Goal: Information Seeking & Learning: Compare options

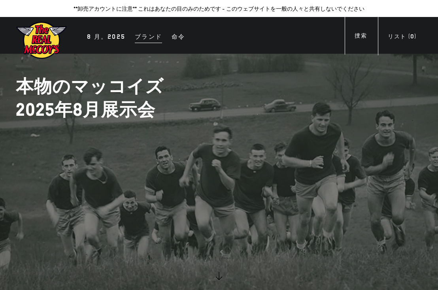
click at [151, 37] on div "ブランド" at bounding box center [148, 37] width 27 height 11
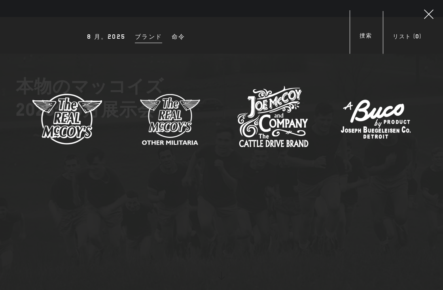
click at [152, 38] on div "ブランド" at bounding box center [148, 37] width 27 height 11
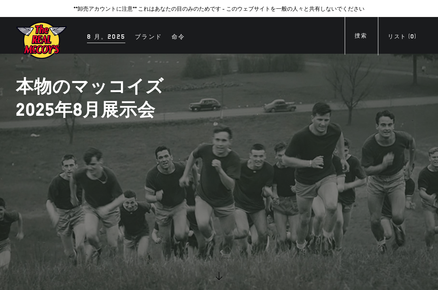
click at [119, 38] on div "8 月。[DATE]" at bounding box center [106, 37] width 38 height 11
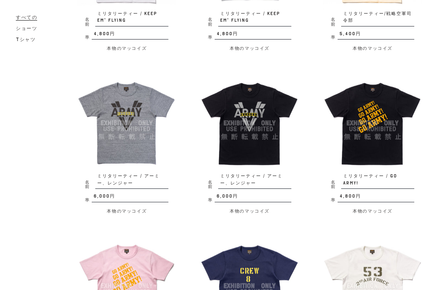
scroll to position [285, 0]
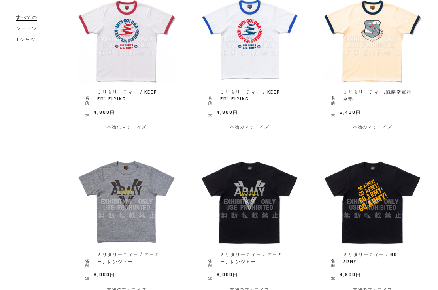
click at [359, 186] on img at bounding box center [372, 201] width 99 height 99
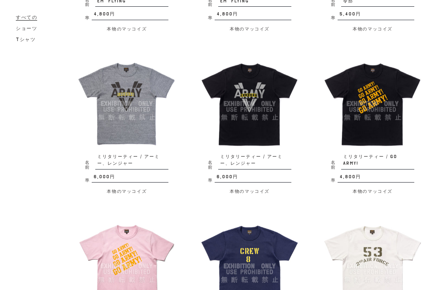
scroll to position [380, 0]
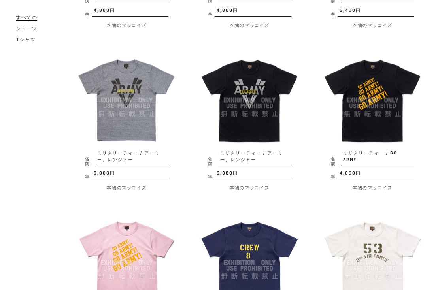
click at [378, 98] on img at bounding box center [372, 100] width 99 height 99
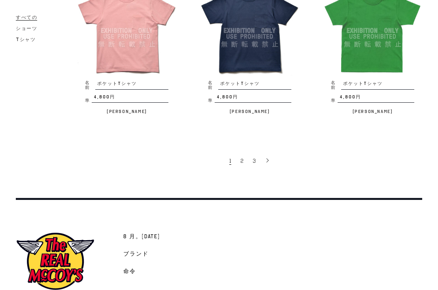
scroll to position [1238, 0]
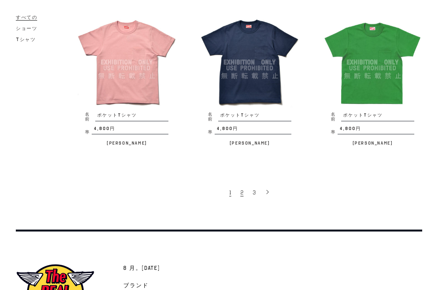
click at [244, 184] on link "2" at bounding box center [242, 192] width 12 height 16
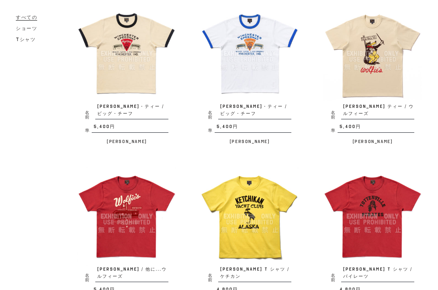
scroll to position [95, 0]
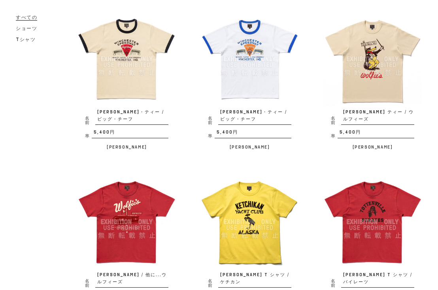
click at [251, 202] on img at bounding box center [249, 221] width 99 height 99
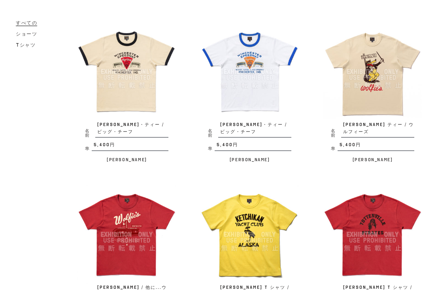
scroll to position [158, 0]
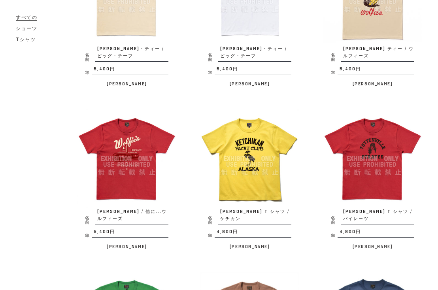
click at [258, 170] on img at bounding box center [249, 158] width 99 height 99
click at [365, 157] on img at bounding box center [372, 158] width 99 height 99
click at [369, 144] on img at bounding box center [372, 158] width 99 height 99
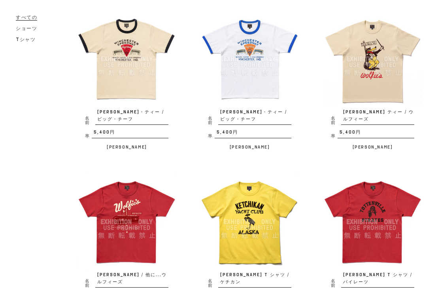
scroll to position [95, 0]
click at [385, 83] on img at bounding box center [372, 58] width 99 height 99
click at [390, 55] on img at bounding box center [372, 58] width 99 height 99
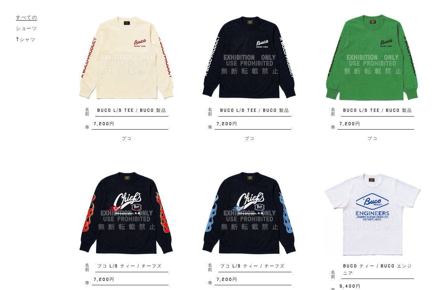
scroll to position [917, 0]
click at [129, 39] on img at bounding box center [126, 57] width 99 height 99
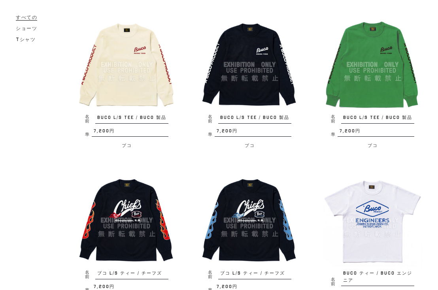
click at [147, 55] on img at bounding box center [126, 64] width 99 height 99
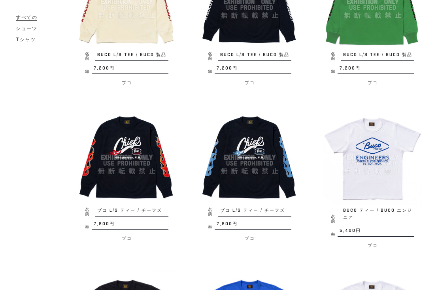
scroll to position [973, 0]
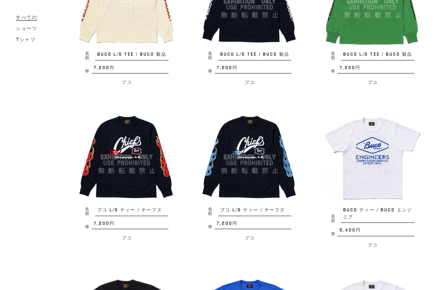
click at [135, 131] on img at bounding box center [126, 157] width 99 height 99
click at [257, 132] on img at bounding box center [249, 157] width 99 height 99
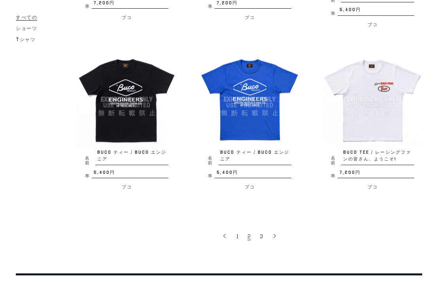
scroll to position [1195, 0]
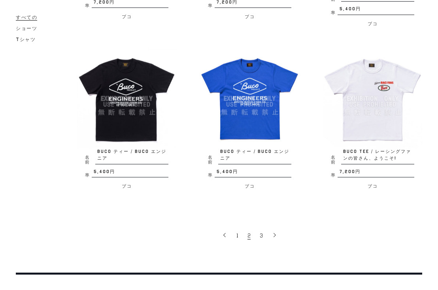
click at [380, 69] on img at bounding box center [372, 98] width 99 height 99
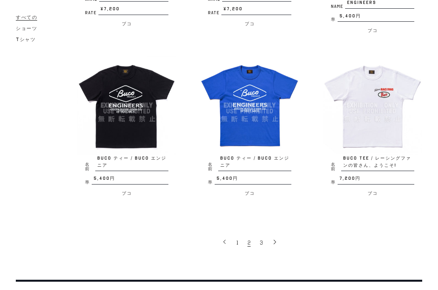
scroll to position [1202, 0]
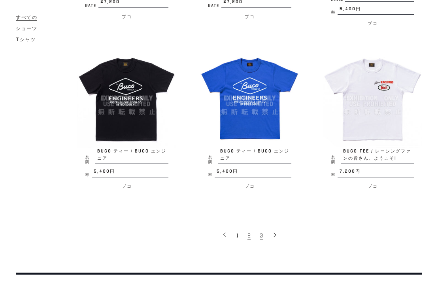
click at [262, 232] on span "3" at bounding box center [261, 236] width 3 height 8
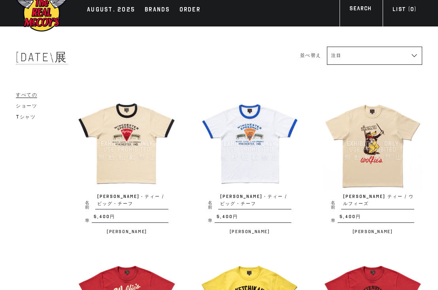
scroll to position [0, 0]
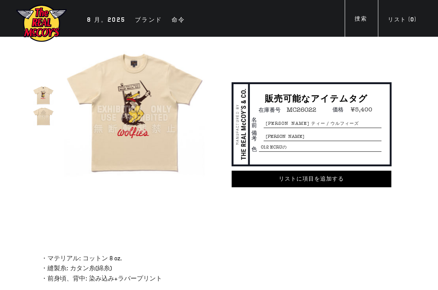
click at [48, 117] on img at bounding box center [43, 116] width 21 height 21
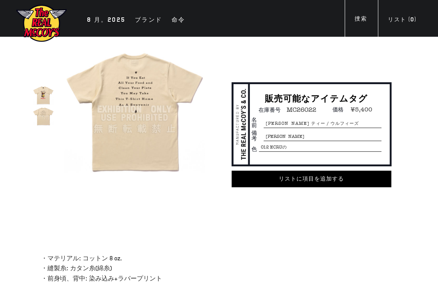
click at [51, 95] on img at bounding box center [43, 94] width 21 height 21
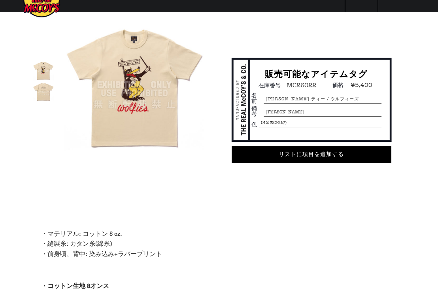
scroll to position [63, 0]
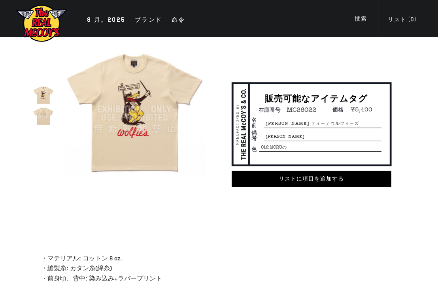
click at [135, 95] on img at bounding box center [135, 110] width 142 height 142
click at [135, 93] on img at bounding box center [135, 110] width 142 height 142
click at [150, 90] on img at bounding box center [135, 110] width 142 height 142
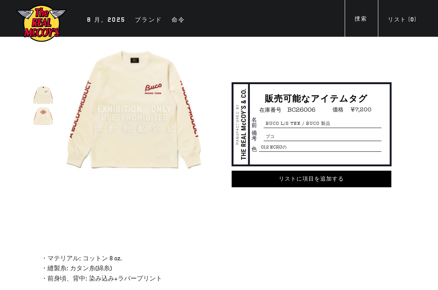
click at [49, 115] on img at bounding box center [43, 116] width 21 height 21
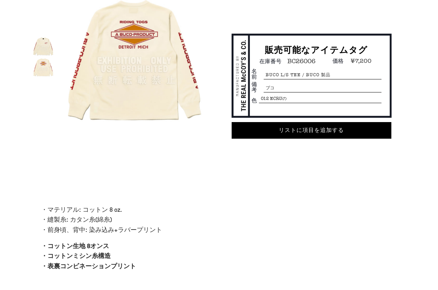
click at [42, 64] on img at bounding box center [43, 67] width 21 height 21
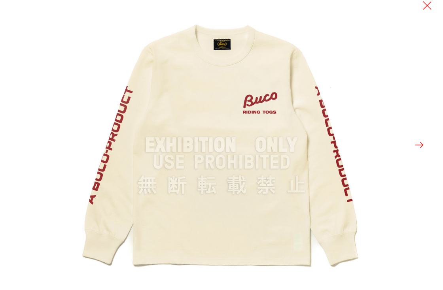
scroll to position [49, 0]
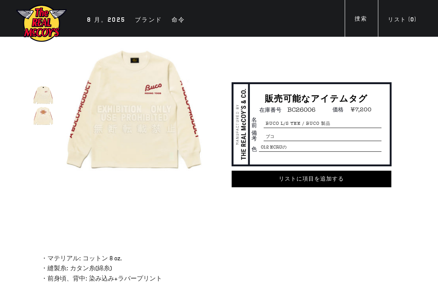
click at [47, 118] on img at bounding box center [43, 116] width 21 height 21
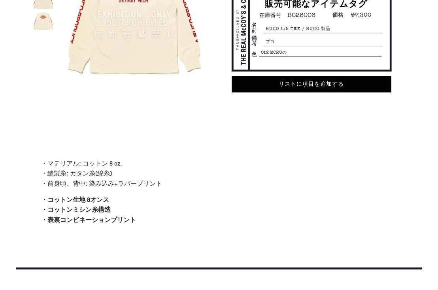
click at [51, 24] on img at bounding box center [43, 21] width 21 height 21
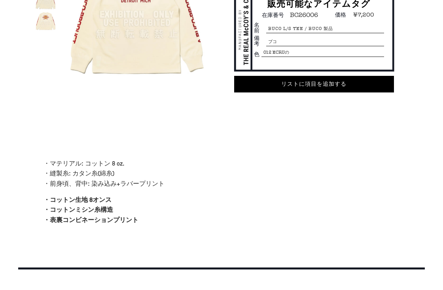
scroll to position [95, 0]
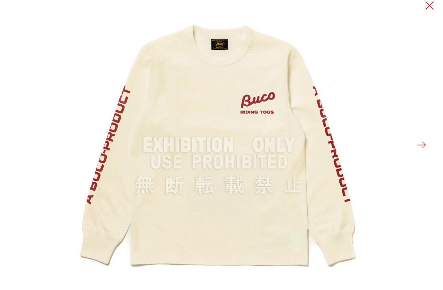
click at [426, 147] on button at bounding box center [421, 145] width 11 height 11
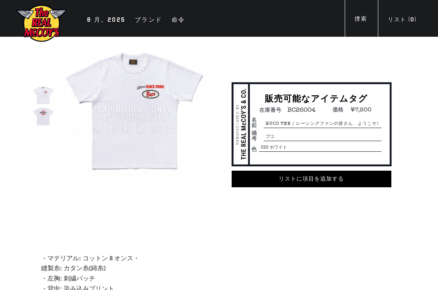
click at [43, 114] on img at bounding box center [43, 116] width 21 height 21
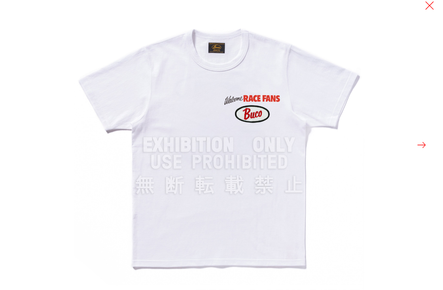
click at [419, 145] on button at bounding box center [421, 145] width 11 height 11
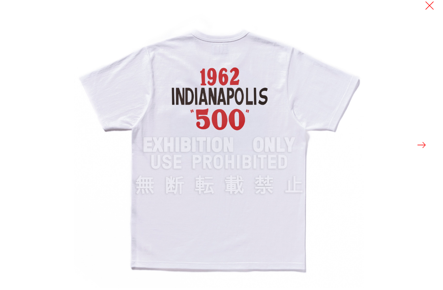
click at [419, 145] on button at bounding box center [421, 145] width 11 height 11
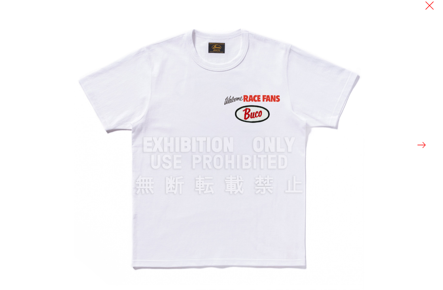
click at [419, 145] on button at bounding box center [421, 145] width 11 height 11
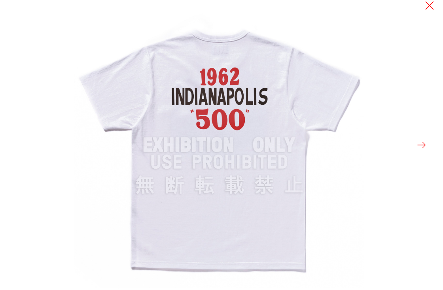
click at [419, 145] on button at bounding box center [421, 145] width 11 height 11
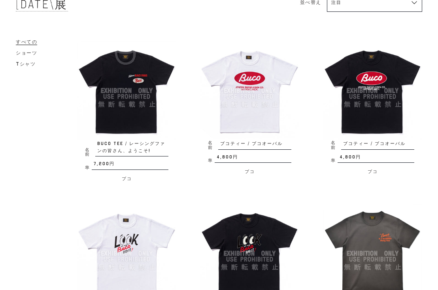
scroll to position [221, 0]
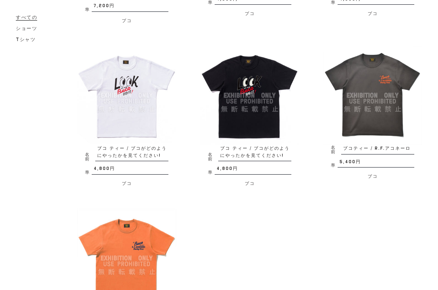
click at [146, 77] on img at bounding box center [126, 95] width 99 height 99
click at [376, 80] on img at bounding box center [372, 95] width 99 height 99
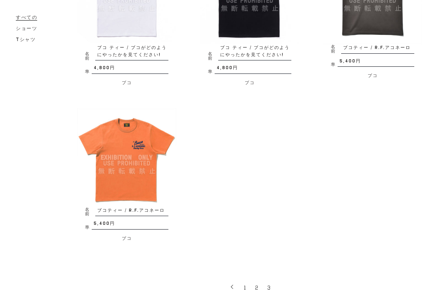
scroll to position [348, 0]
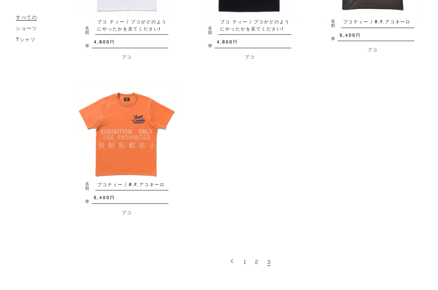
click at [134, 119] on img at bounding box center [126, 131] width 99 height 99
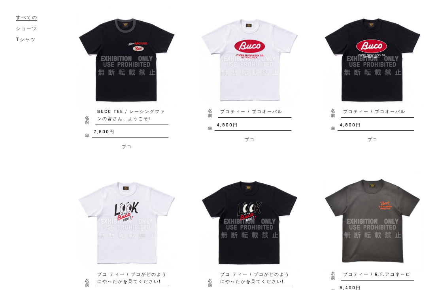
scroll to position [95, 0]
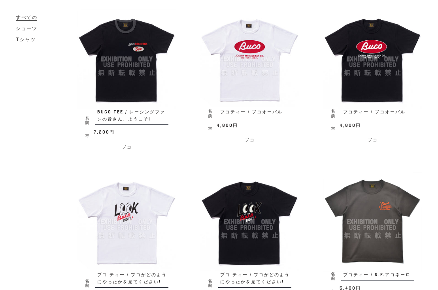
click at [139, 42] on img at bounding box center [126, 58] width 99 height 99
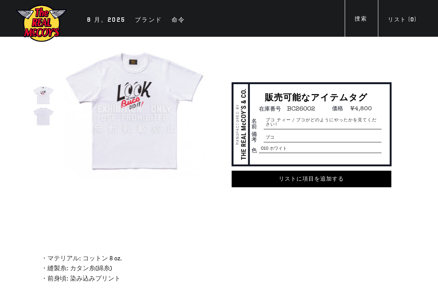
click at [43, 92] on img at bounding box center [43, 94] width 21 height 21
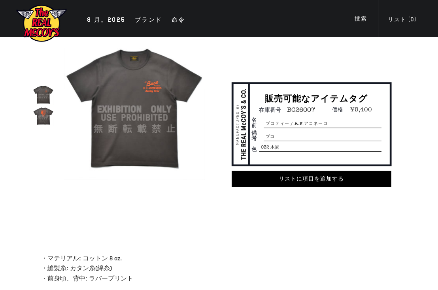
click at [50, 111] on img at bounding box center [43, 116] width 21 height 21
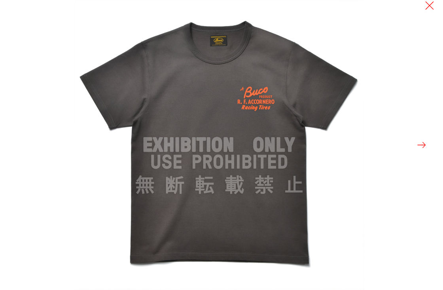
click at [421, 147] on button at bounding box center [421, 145] width 11 height 11
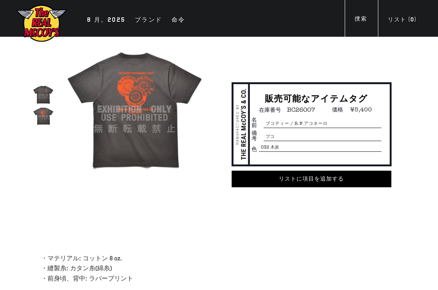
click at [44, 115] on img at bounding box center [43, 116] width 21 height 21
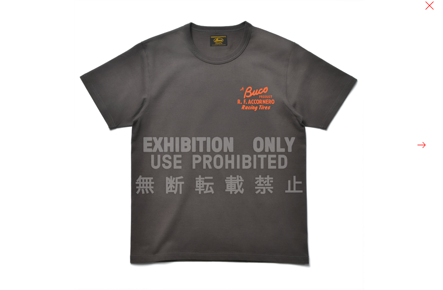
click at [422, 141] on button at bounding box center [421, 145] width 11 height 11
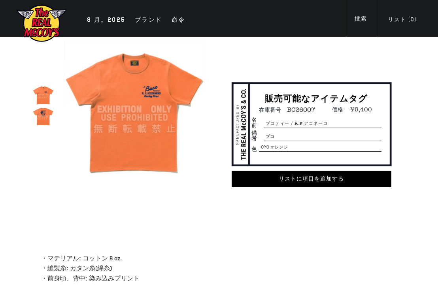
click at [40, 116] on img at bounding box center [43, 116] width 21 height 21
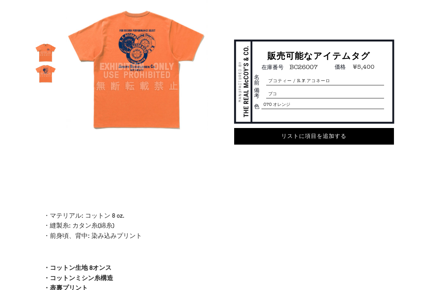
scroll to position [32, 0]
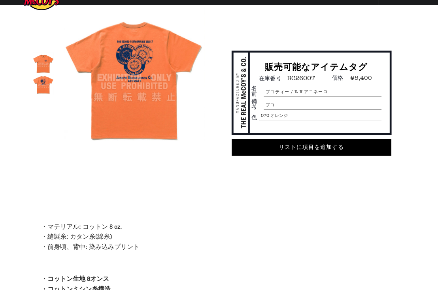
click at [43, 86] on img at bounding box center [43, 84] width 21 height 21
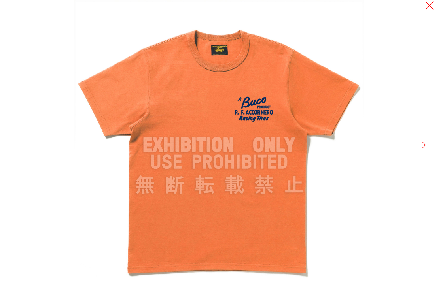
click at [425, 144] on button at bounding box center [421, 145] width 11 height 11
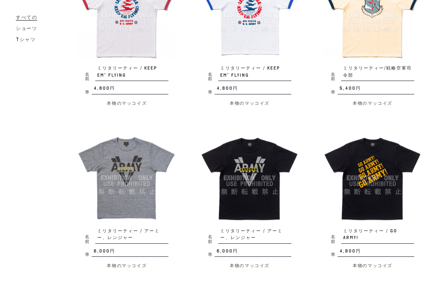
scroll to position [316, 0]
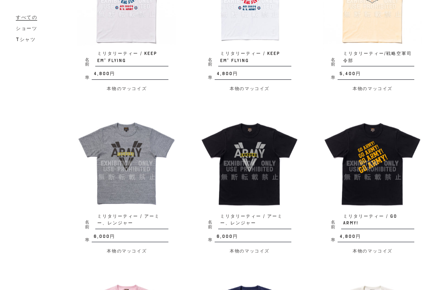
click at [247, 145] on img at bounding box center [249, 163] width 99 height 99
click at [370, 149] on img at bounding box center [372, 163] width 99 height 99
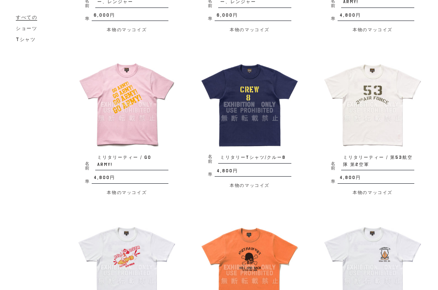
scroll to position [601, 0]
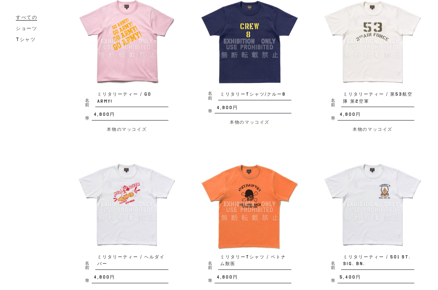
click at [373, 60] on img at bounding box center [372, 41] width 99 height 99
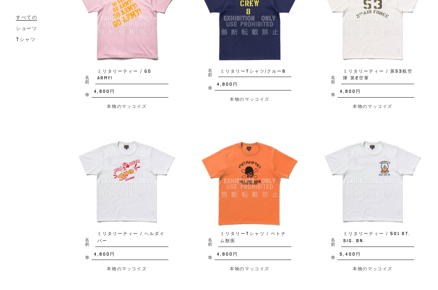
scroll to position [664, 0]
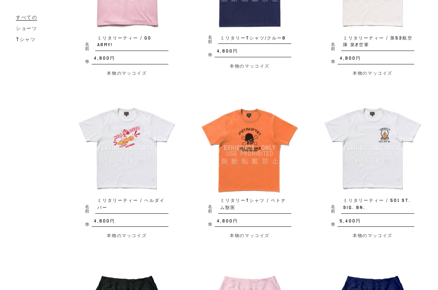
click at [255, 123] on img at bounding box center [249, 147] width 99 height 99
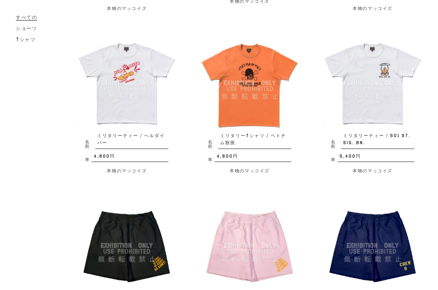
scroll to position [728, 0]
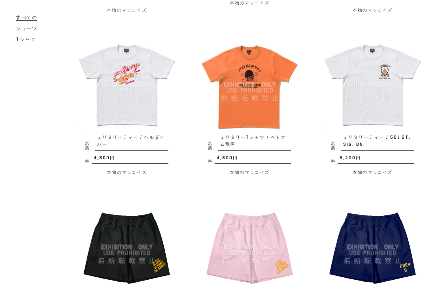
click at [125, 55] on img at bounding box center [126, 84] width 99 height 99
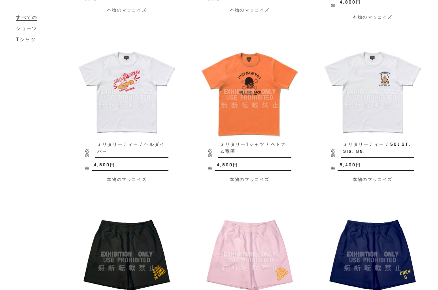
click at [122, 73] on img at bounding box center [126, 91] width 99 height 99
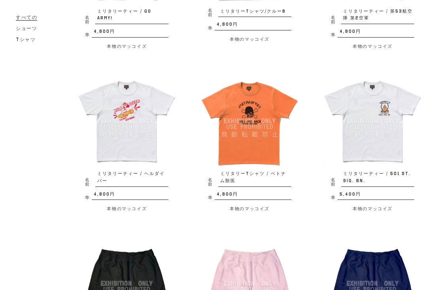
scroll to position [689, 0]
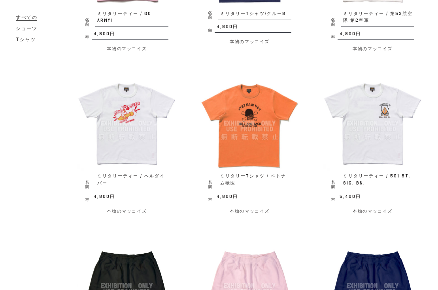
click at [376, 93] on img at bounding box center [372, 123] width 99 height 99
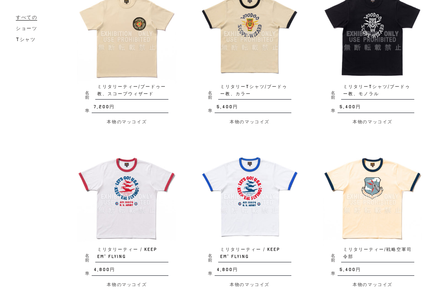
scroll to position [151, 0]
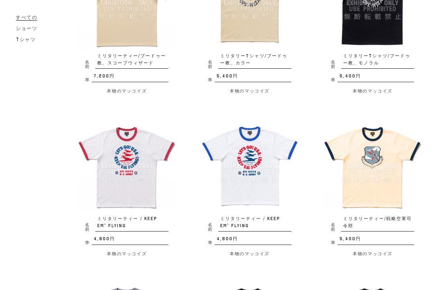
click at [261, 146] on img at bounding box center [249, 165] width 99 height 99
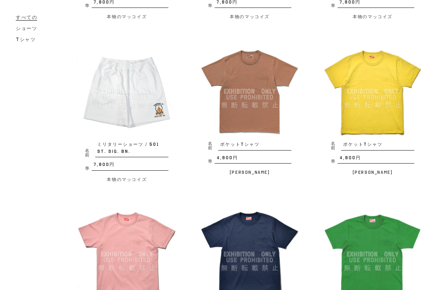
scroll to position [1037, 0]
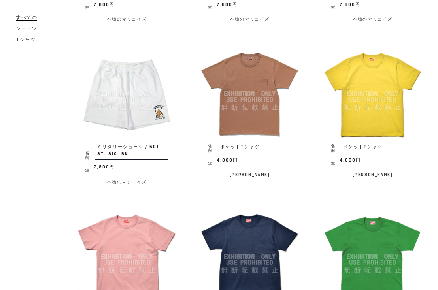
click at [376, 73] on img at bounding box center [372, 93] width 99 height 99
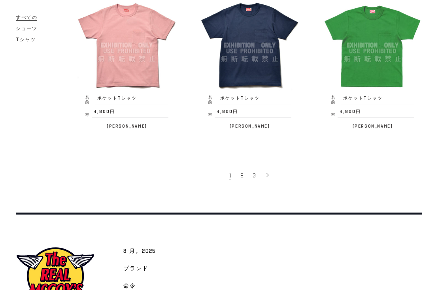
scroll to position [1304, 0]
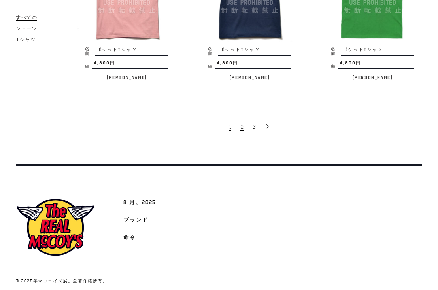
click at [242, 123] on span "2" at bounding box center [241, 127] width 3 height 8
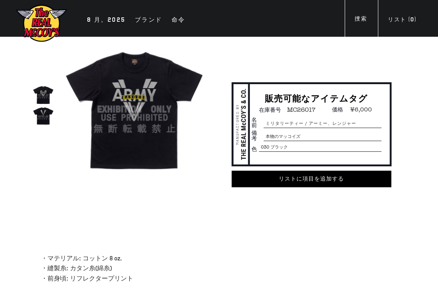
click at [46, 111] on img at bounding box center [43, 116] width 21 height 21
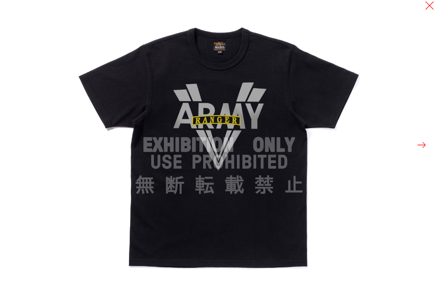
click at [422, 142] on button at bounding box center [421, 145] width 11 height 11
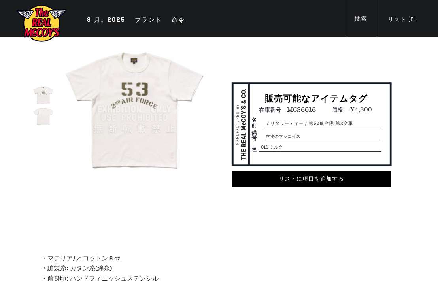
click at [47, 113] on img at bounding box center [43, 116] width 21 height 21
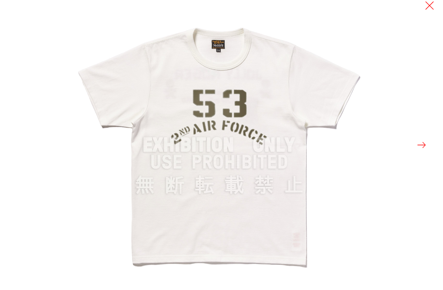
click at [422, 144] on button at bounding box center [421, 145] width 11 height 11
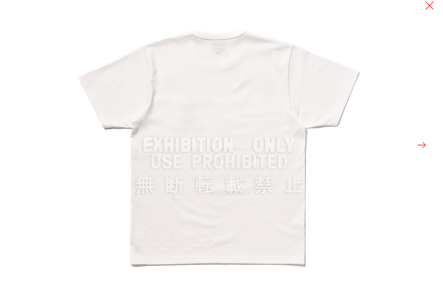
click at [422, 144] on button at bounding box center [421, 145] width 11 height 11
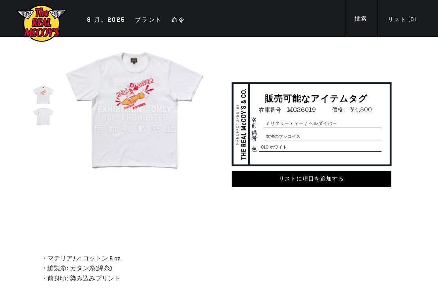
click at [44, 93] on img at bounding box center [43, 94] width 21 height 21
click at [126, 93] on img at bounding box center [135, 110] width 142 height 142
click at [147, 86] on img at bounding box center [135, 110] width 142 height 142
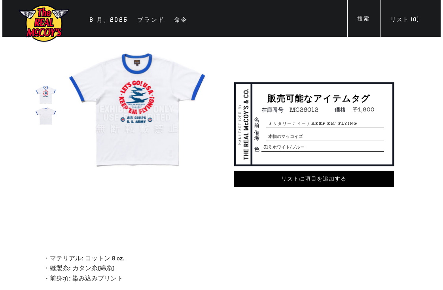
scroll to position [32, 0]
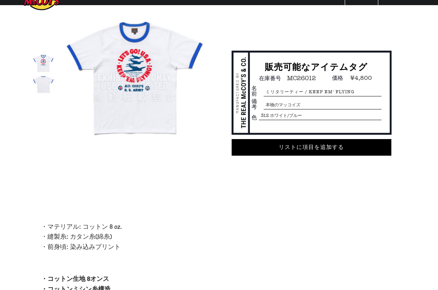
click at [39, 60] on img at bounding box center [43, 63] width 21 height 21
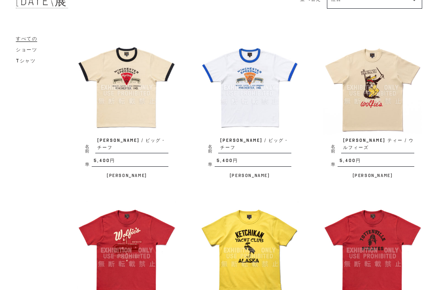
scroll to position [127, 0]
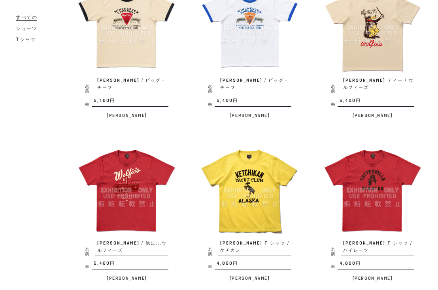
click at [267, 174] on img at bounding box center [249, 190] width 99 height 99
click at [261, 183] on img at bounding box center [249, 190] width 99 height 99
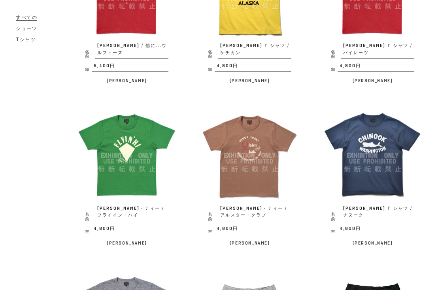
scroll to position [411, 0]
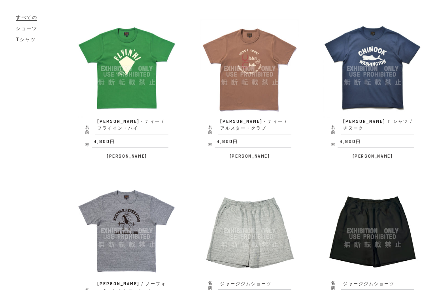
click at [138, 47] on img at bounding box center [126, 68] width 99 height 99
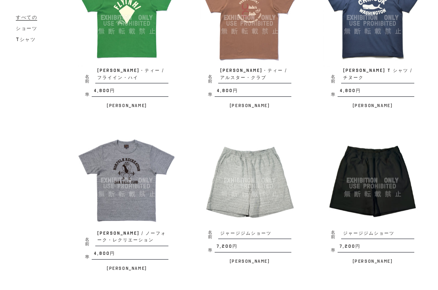
scroll to position [569, 0]
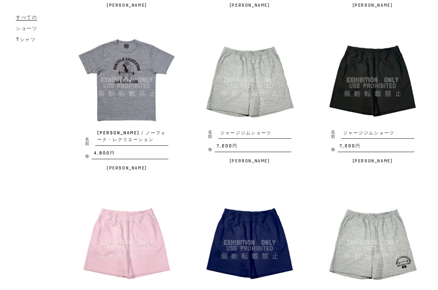
click at [121, 49] on img at bounding box center [126, 79] width 99 height 99
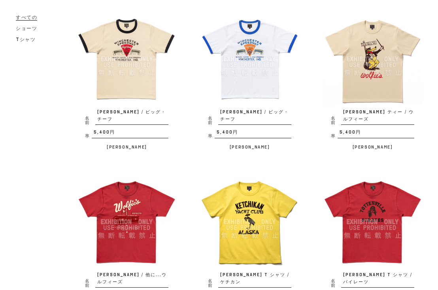
scroll to position [158, 0]
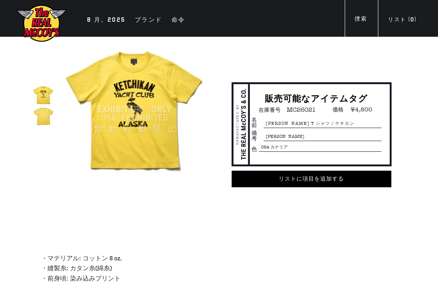
click at [45, 96] on img at bounding box center [43, 94] width 21 height 21
click at [46, 115] on img at bounding box center [43, 116] width 21 height 21
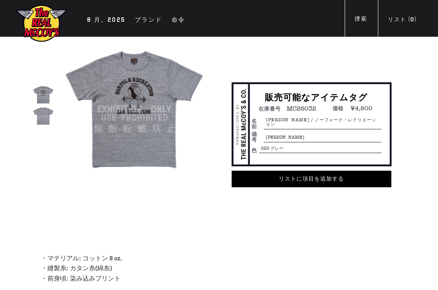
click at [152, 79] on img at bounding box center [135, 110] width 142 height 142
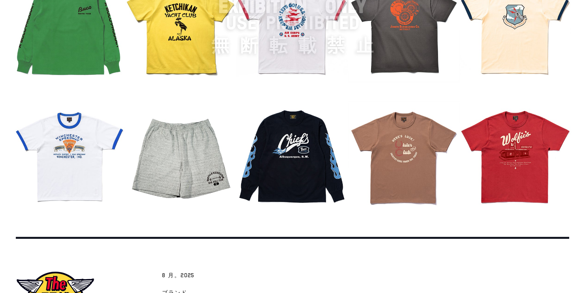
scroll to position [996, 0]
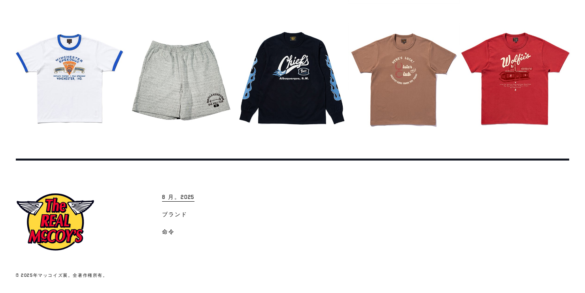
click at [186, 199] on span "8 月。2025" at bounding box center [178, 198] width 32 height 8
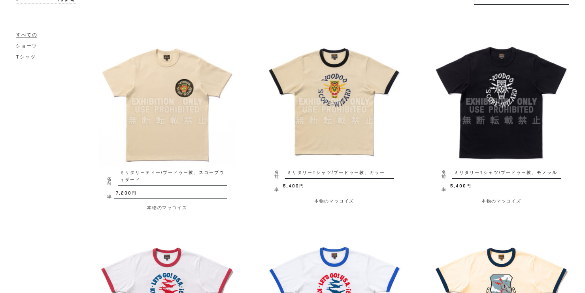
scroll to position [63, 0]
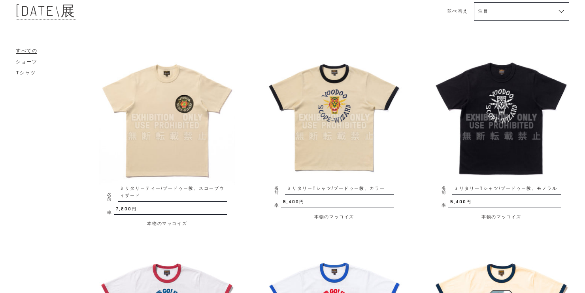
click at [166, 89] on img at bounding box center [167, 118] width 136 height 136
click at [342, 119] on img at bounding box center [335, 118] width 136 height 136
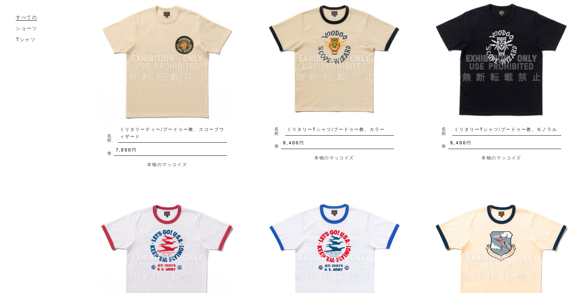
scroll to position [127, 0]
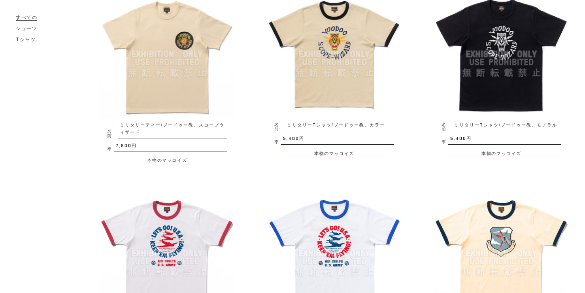
click at [522, 74] on img at bounding box center [502, 55] width 136 height 136
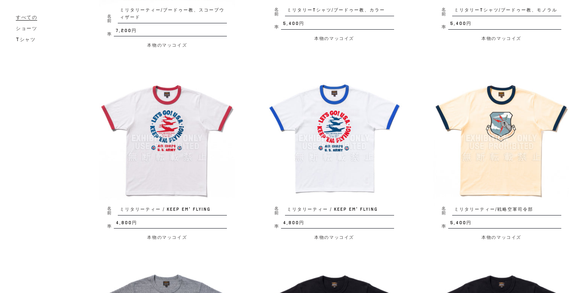
scroll to position [253, 0]
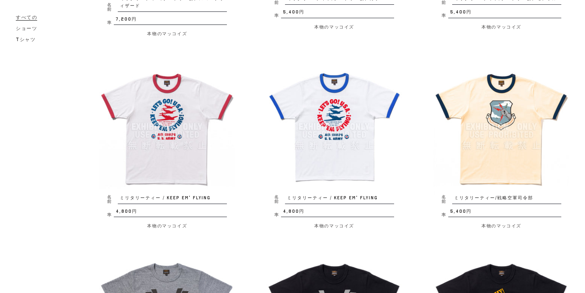
click at [183, 115] on img at bounding box center [167, 127] width 136 height 136
click at [342, 110] on img at bounding box center [335, 127] width 136 height 136
click at [497, 127] on img at bounding box center [502, 127] width 136 height 136
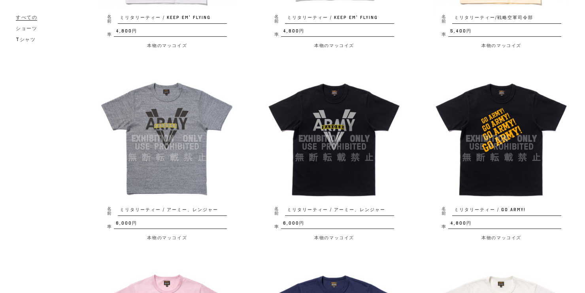
scroll to position [443, 0]
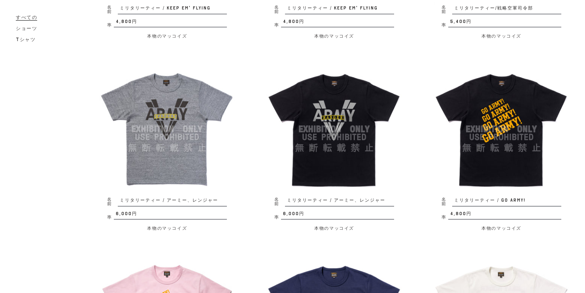
click at [148, 124] on img at bounding box center [167, 129] width 136 height 136
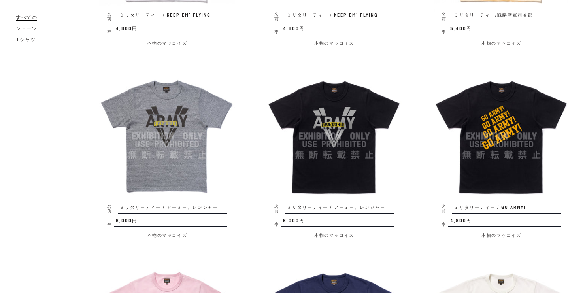
click at [467, 92] on img at bounding box center [502, 136] width 136 height 136
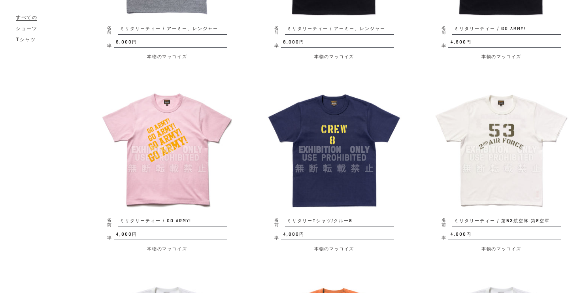
scroll to position [626, 0]
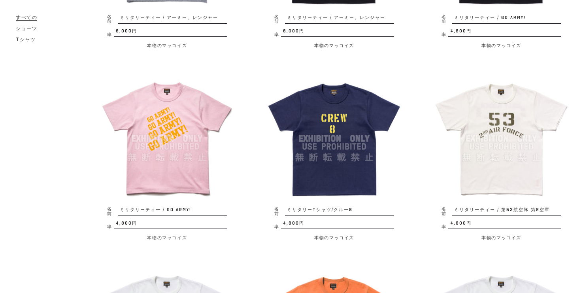
click at [329, 103] on img at bounding box center [335, 139] width 136 height 136
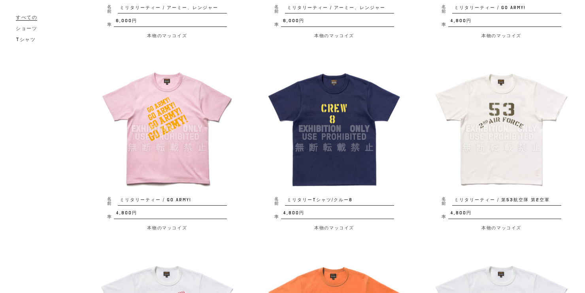
scroll to position [657, 0]
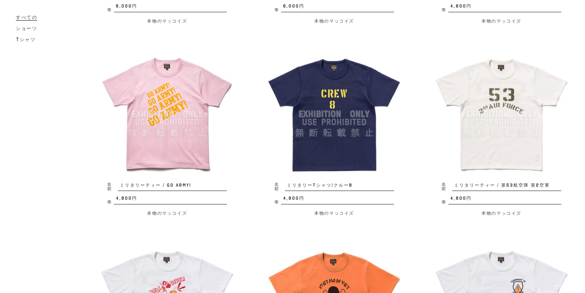
click at [509, 79] on img at bounding box center [502, 114] width 136 height 136
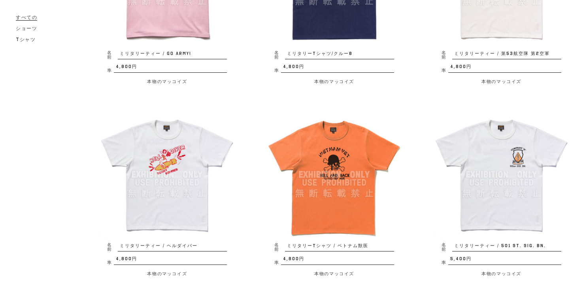
scroll to position [847, 0]
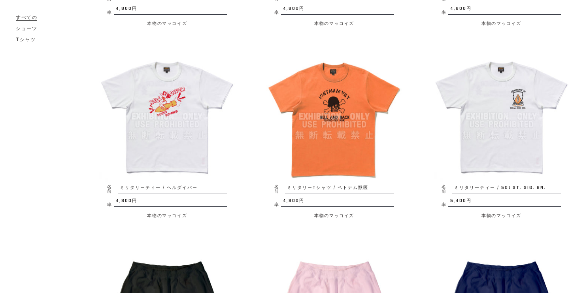
click at [166, 79] on img at bounding box center [167, 117] width 136 height 136
click at [342, 86] on img at bounding box center [335, 117] width 136 height 136
click at [485, 94] on img at bounding box center [502, 117] width 136 height 136
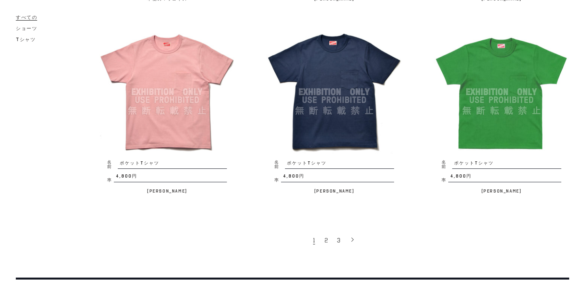
scroll to position [1511, 0]
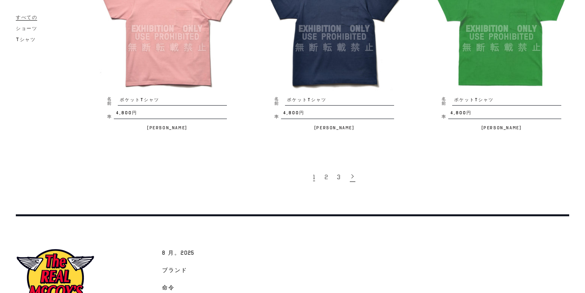
click at [354, 174] on icon at bounding box center [353, 177] width 6 height 6
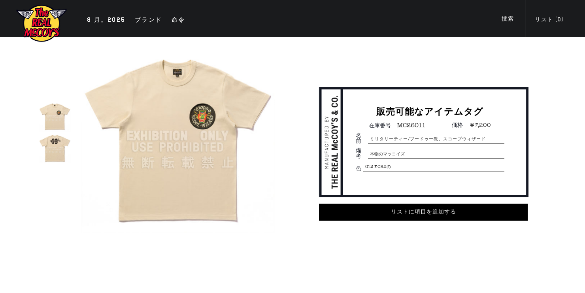
click at [57, 152] on img at bounding box center [55, 148] width 32 height 32
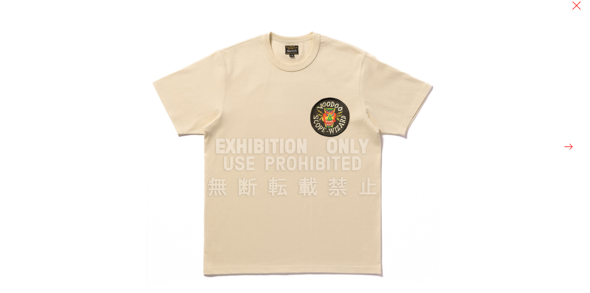
click at [568, 147] on button at bounding box center [568, 146] width 11 height 11
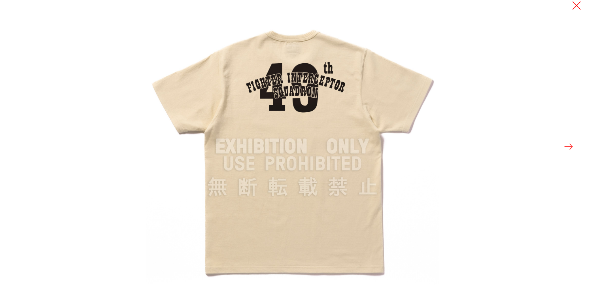
click at [568, 146] on button at bounding box center [568, 146] width 11 height 11
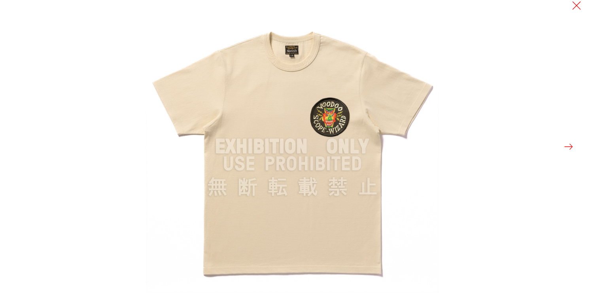
click at [568, 146] on button at bounding box center [568, 146] width 11 height 11
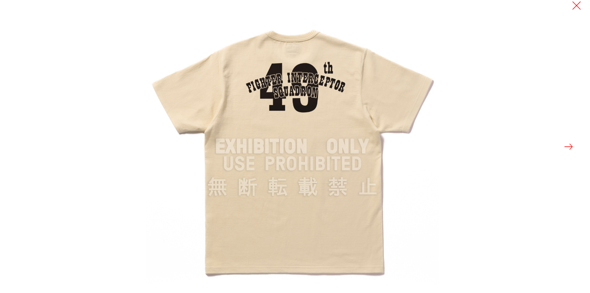
click at [568, 146] on button at bounding box center [568, 146] width 11 height 11
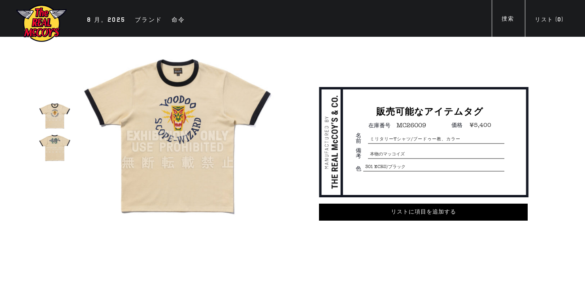
click at [55, 145] on img at bounding box center [55, 148] width 32 height 32
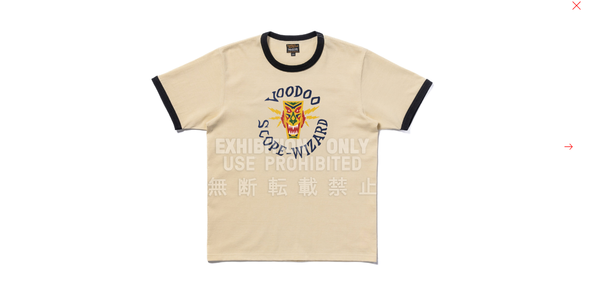
click at [570, 147] on button at bounding box center [568, 146] width 11 height 11
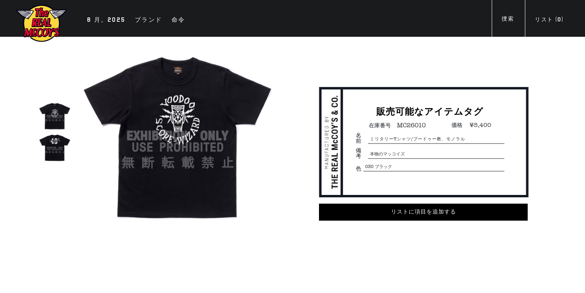
click at [53, 144] on img at bounding box center [55, 148] width 32 height 32
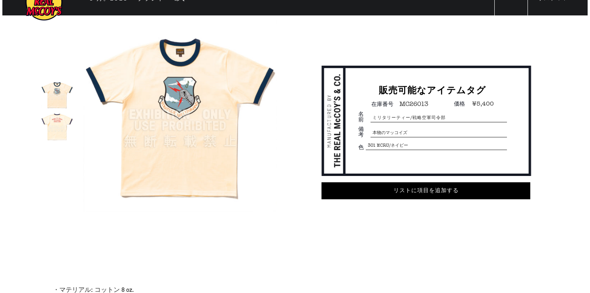
scroll to position [32, 0]
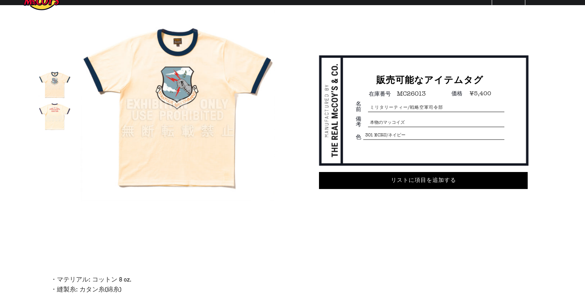
click at [53, 111] on img at bounding box center [55, 116] width 32 height 32
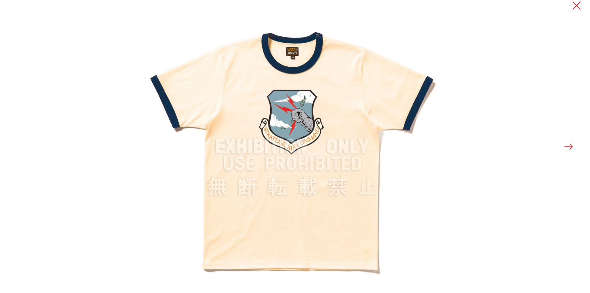
click at [571, 147] on button at bounding box center [568, 146] width 11 height 11
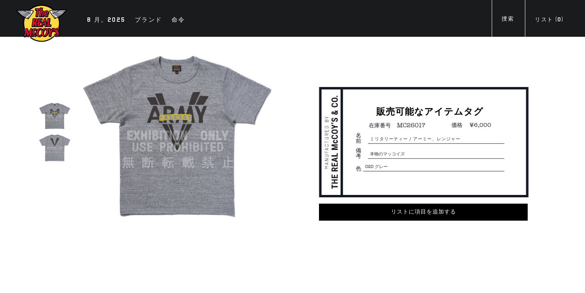
click at [54, 154] on img at bounding box center [55, 148] width 32 height 32
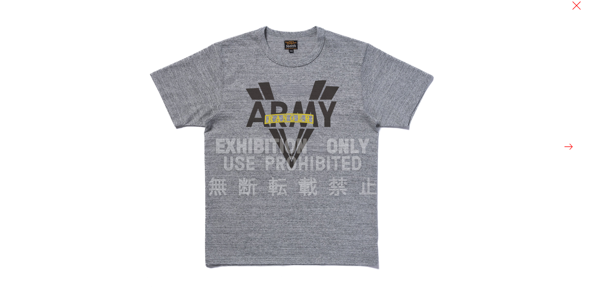
click at [567, 146] on button at bounding box center [568, 146] width 11 height 11
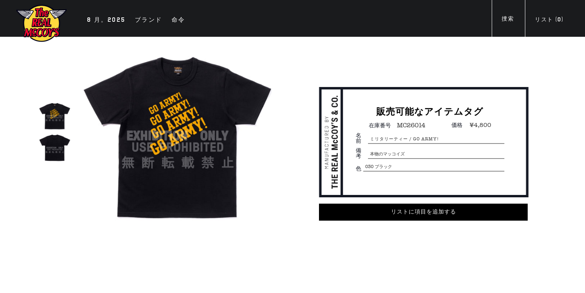
click at [50, 146] on img at bounding box center [55, 148] width 32 height 32
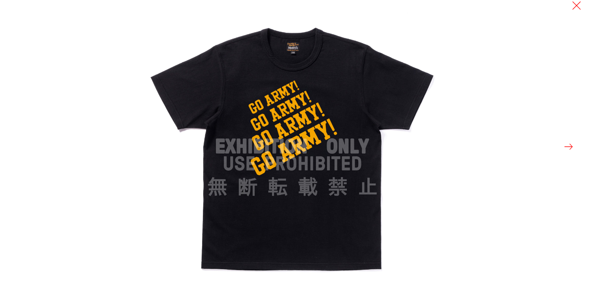
click at [569, 146] on button at bounding box center [568, 146] width 11 height 11
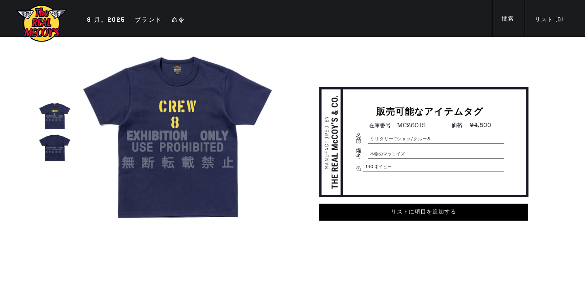
click at [57, 142] on img at bounding box center [55, 148] width 32 height 32
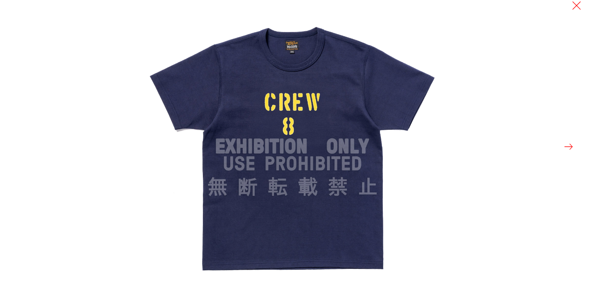
click at [568, 146] on button at bounding box center [568, 146] width 11 height 11
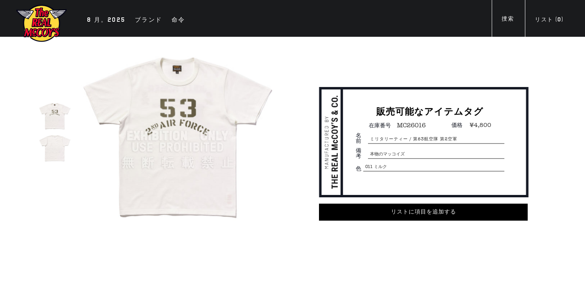
click at [47, 150] on img at bounding box center [55, 148] width 32 height 32
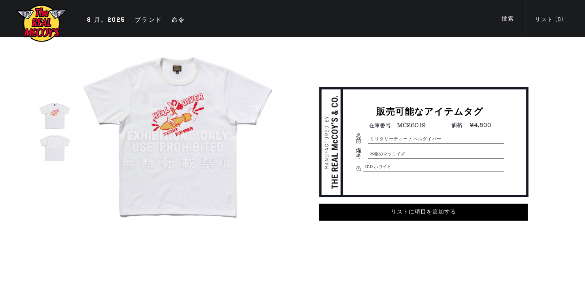
click at [55, 151] on img at bounding box center [55, 148] width 32 height 32
click at [52, 145] on img at bounding box center [55, 148] width 32 height 32
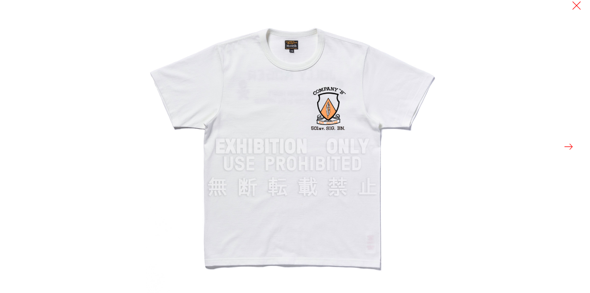
click at [565, 146] on button at bounding box center [568, 146] width 11 height 11
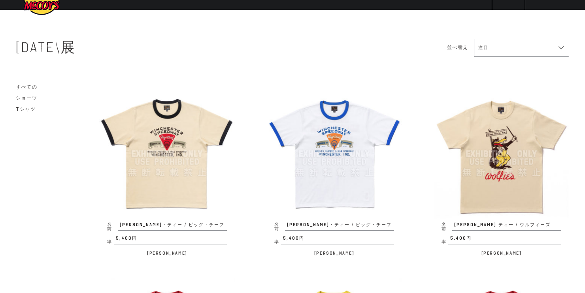
scroll to position [95, 0]
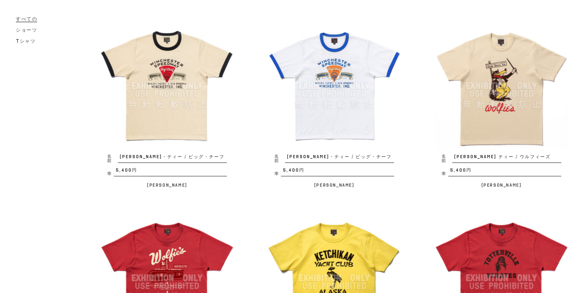
click at [147, 71] on img at bounding box center [167, 86] width 136 height 136
click at [329, 74] on img at bounding box center [335, 86] width 136 height 136
click at [507, 83] on img at bounding box center [502, 86] width 136 height 136
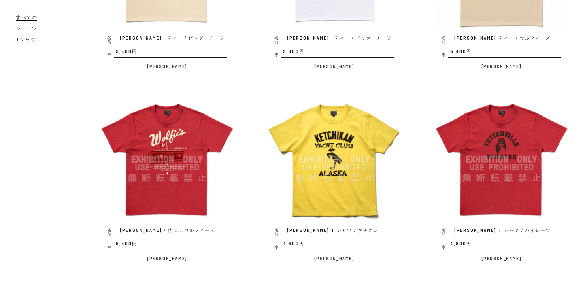
scroll to position [221, 0]
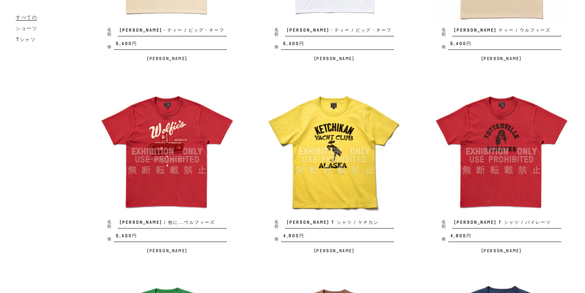
click at [178, 132] on img at bounding box center [167, 152] width 136 height 136
click at [311, 117] on img at bounding box center [335, 152] width 136 height 136
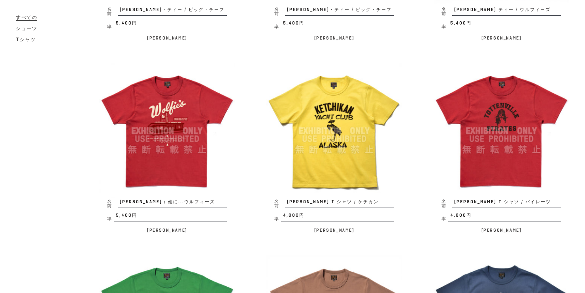
scroll to position [253, 0]
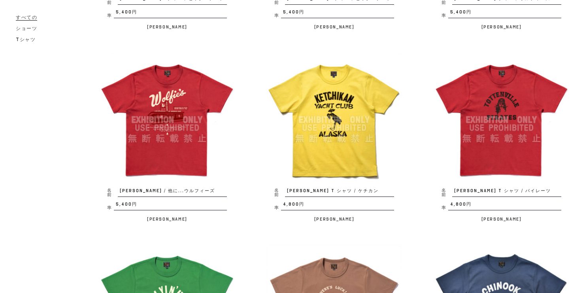
click at [466, 94] on img at bounding box center [502, 120] width 136 height 136
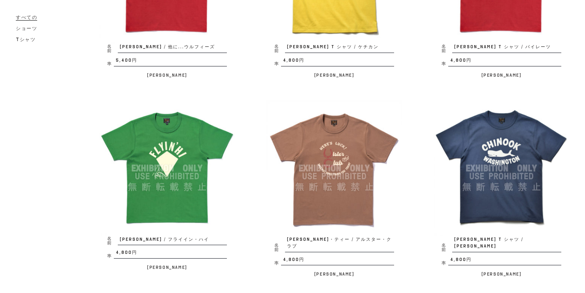
scroll to position [411, 0]
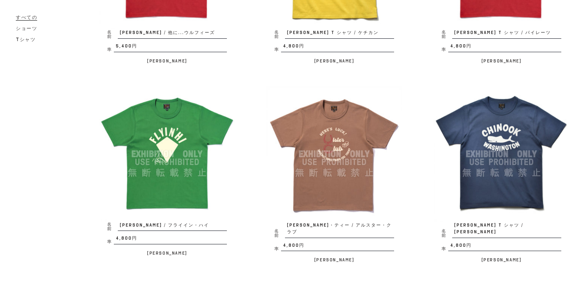
click at [151, 119] on img at bounding box center [167, 154] width 136 height 136
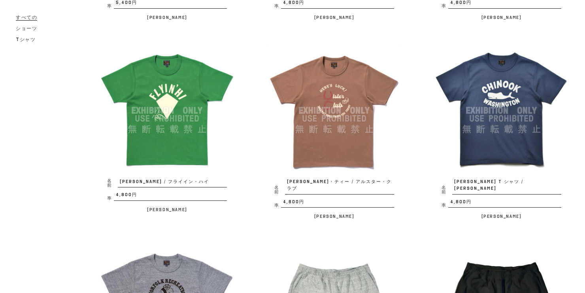
scroll to position [474, 0]
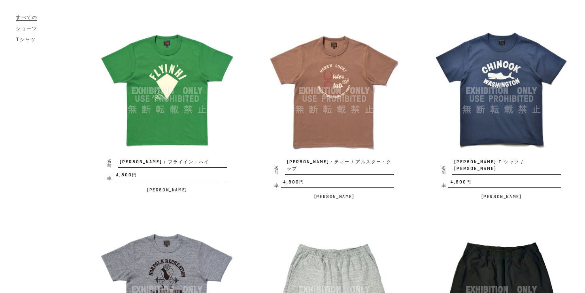
click at [304, 78] on img at bounding box center [335, 91] width 136 height 136
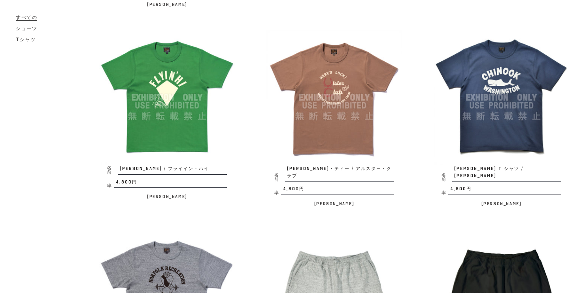
click at [508, 81] on img at bounding box center [502, 98] width 136 height 136
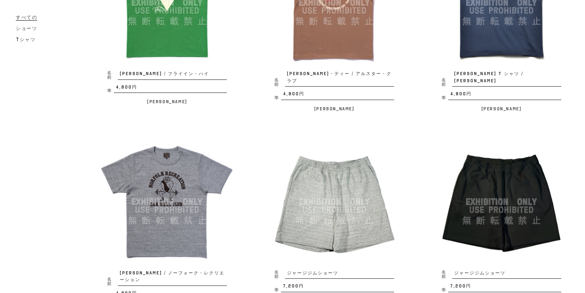
scroll to position [633, 0]
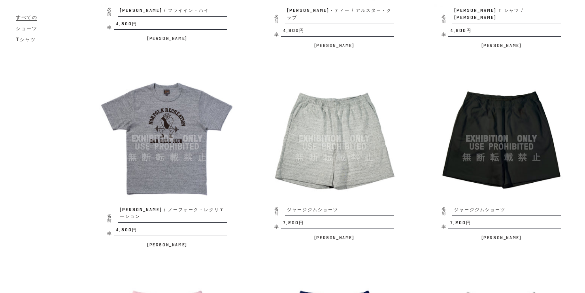
click at [160, 101] on img at bounding box center [167, 139] width 136 height 136
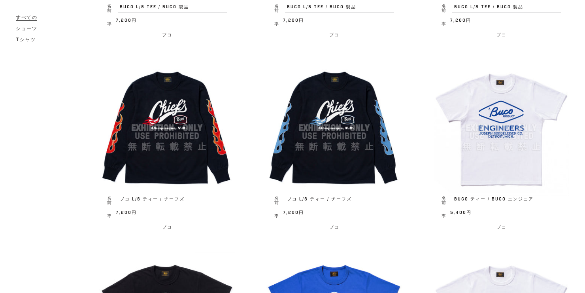
scroll to position [1234, 0]
click at [177, 111] on img at bounding box center [167, 128] width 136 height 136
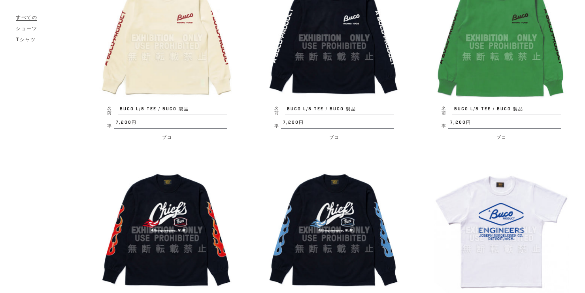
scroll to position [1061, 0]
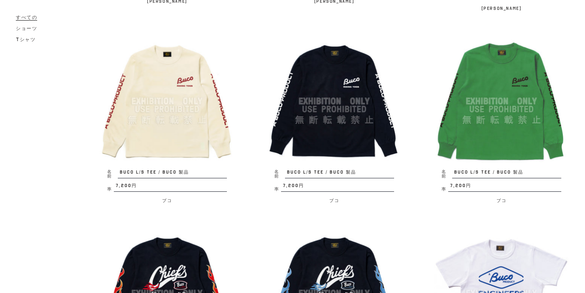
click at [163, 73] on img at bounding box center [167, 102] width 136 height 136
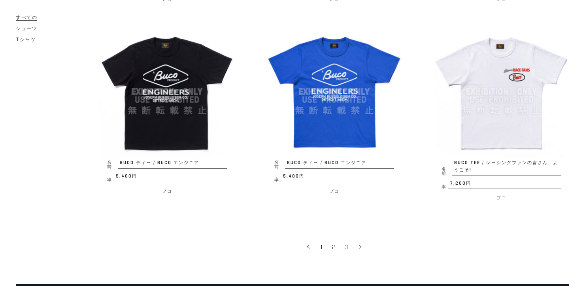
scroll to position [1518, 0]
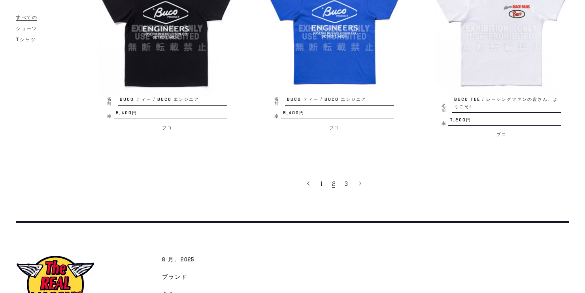
click at [363, 188] on link at bounding box center [359, 183] width 13 height 17
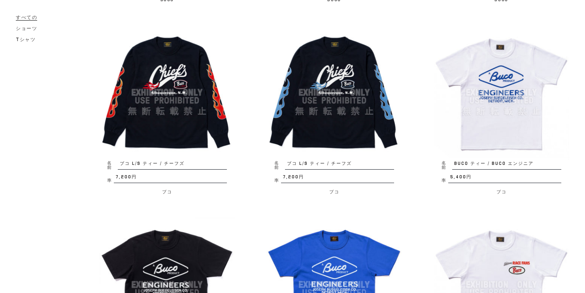
scroll to position [1251, 0]
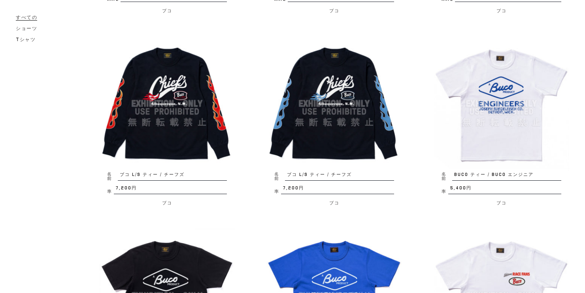
click at [163, 82] on img at bounding box center [167, 104] width 136 height 136
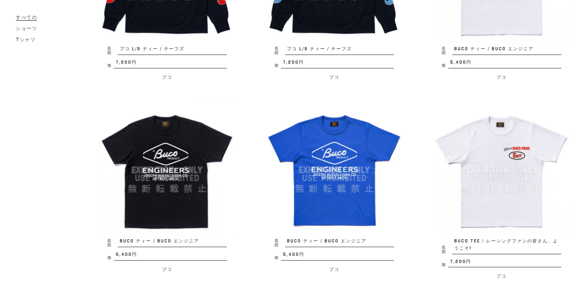
scroll to position [1378, 0]
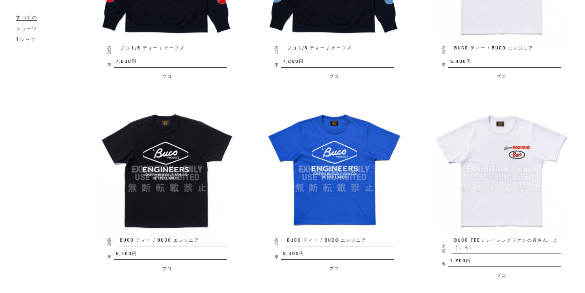
click at [493, 163] on img at bounding box center [502, 170] width 136 height 136
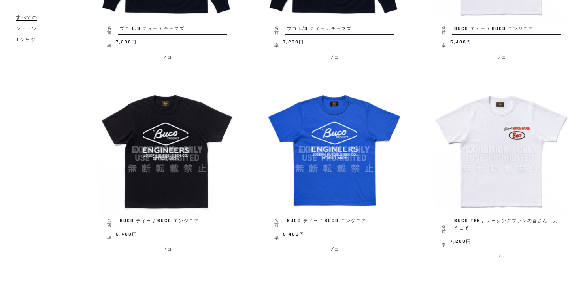
scroll to position [1409, 0]
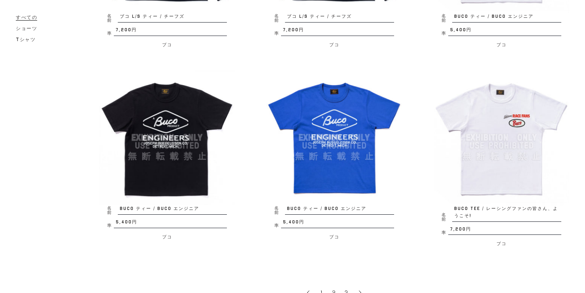
click at [308, 164] on img at bounding box center [335, 138] width 136 height 136
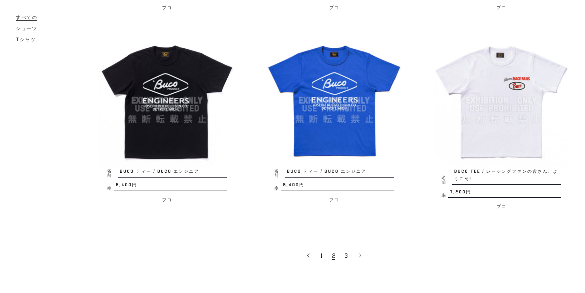
scroll to position [1504, 0]
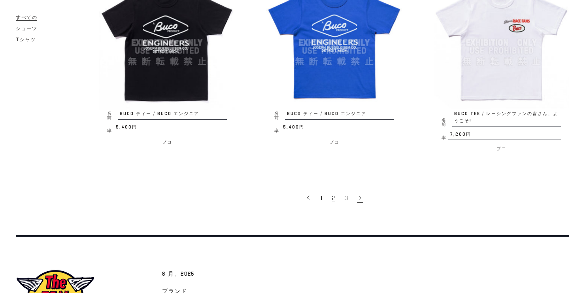
click at [360, 195] on icon at bounding box center [360, 198] width 6 height 6
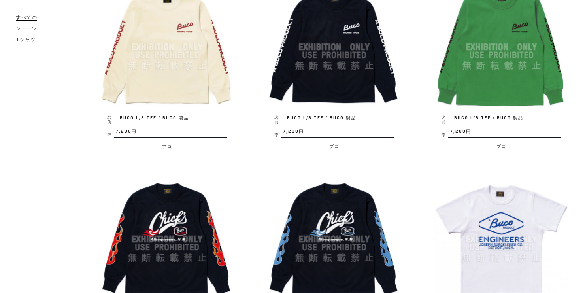
scroll to position [1061, 0]
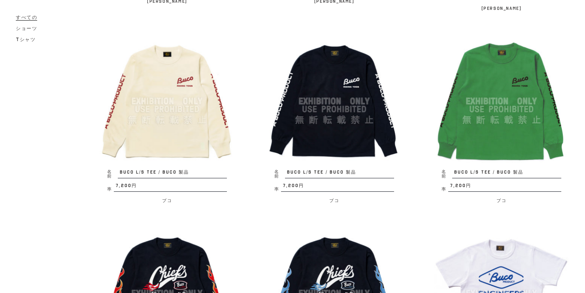
click at [163, 73] on img at bounding box center [167, 102] width 136 height 136
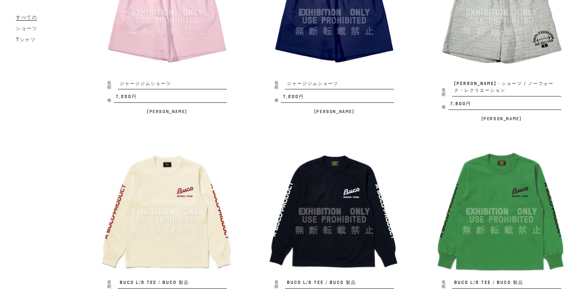
scroll to position [966, 0]
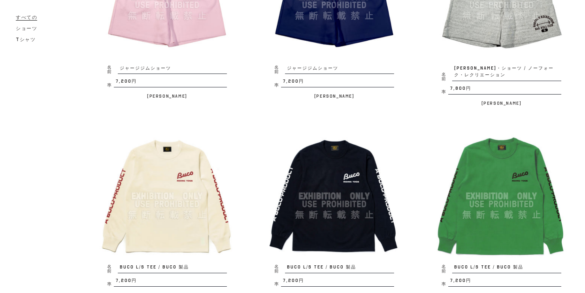
click at [326, 153] on img at bounding box center [335, 197] width 136 height 136
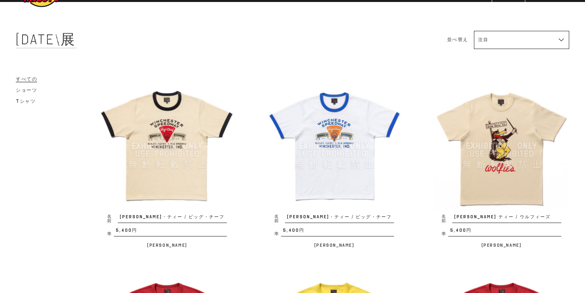
scroll to position [63, 0]
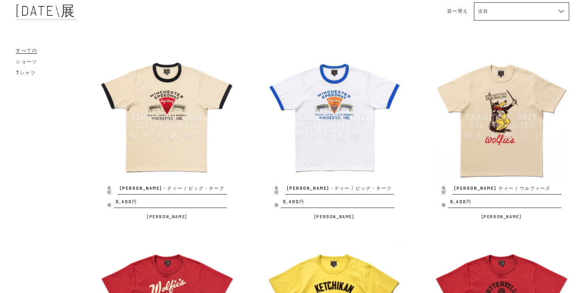
click at [352, 97] on img at bounding box center [335, 118] width 136 height 136
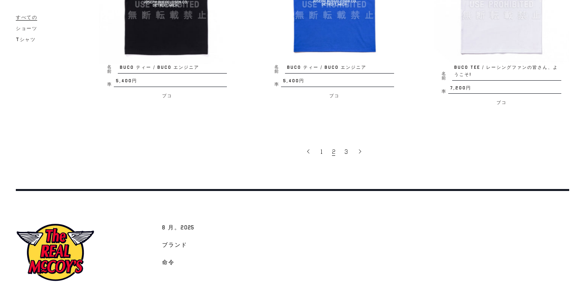
scroll to position [1493, 0]
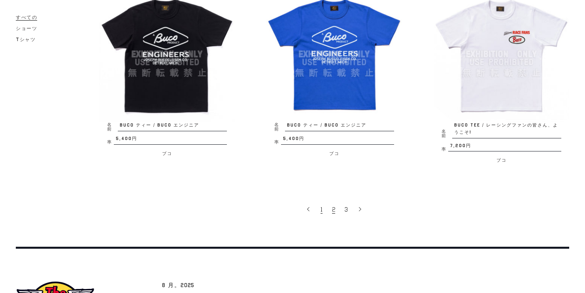
click at [321, 214] on span "1" at bounding box center [322, 210] width 2 height 8
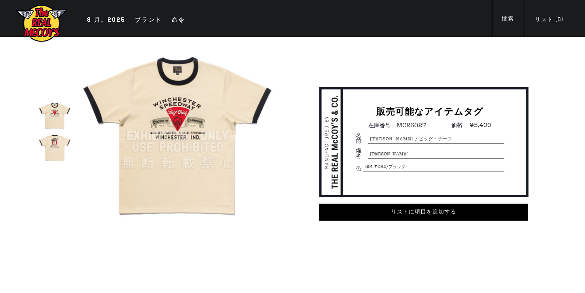
click at [55, 149] on img at bounding box center [55, 148] width 32 height 32
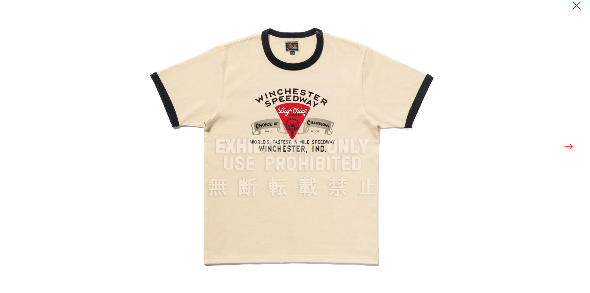
click at [569, 144] on button at bounding box center [568, 146] width 11 height 11
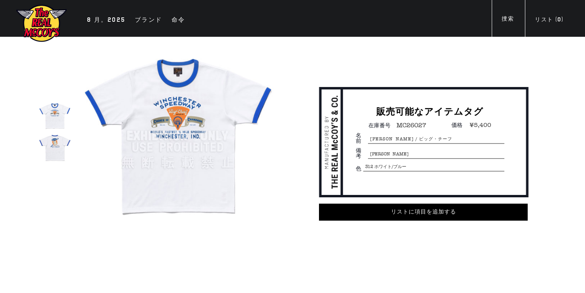
click at [58, 144] on img at bounding box center [55, 148] width 32 height 32
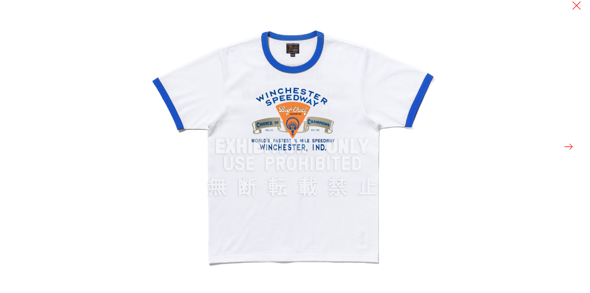
click at [571, 146] on button at bounding box center [568, 146] width 11 height 11
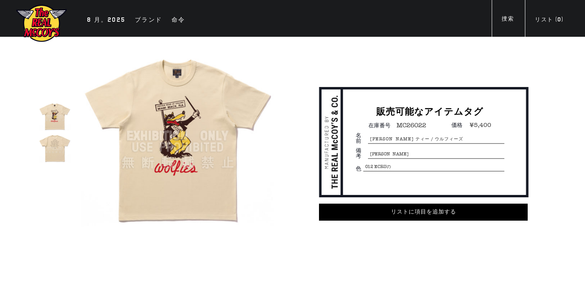
click at [59, 149] on img at bounding box center [55, 148] width 32 height 32
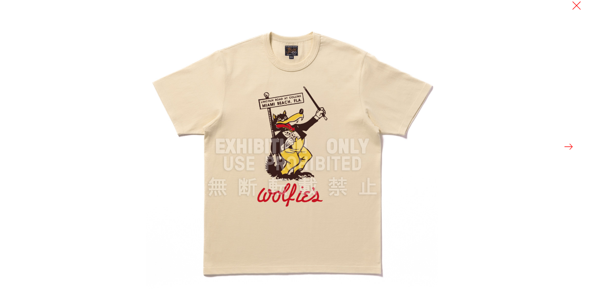
click at [570, 149] on button at bounding box center [568, 146] width 11 height 11
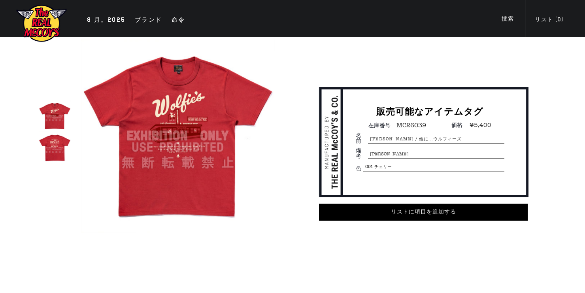
click at [60, 142] on img at bounding box center [55, 148] width 32 height 32
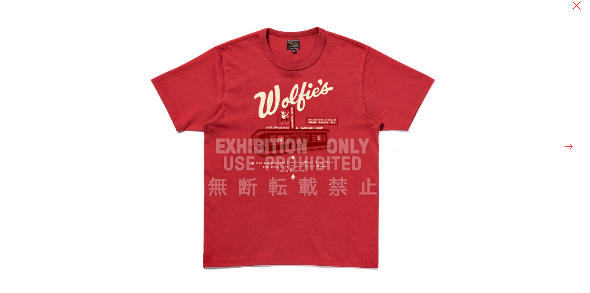
click at [567, 144] on button at bounding box center [568, 146] width 11 height 11
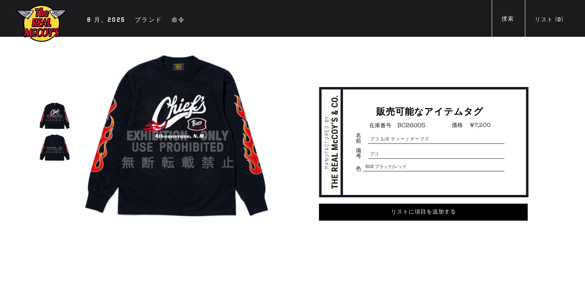
click at [54, 150] on img at bounding box center [55, 148] width 32 height 32
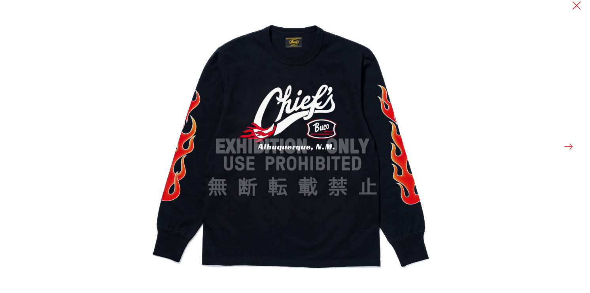
click at [568, 147] on button at bounding box center [568, 146] width 11 height 11
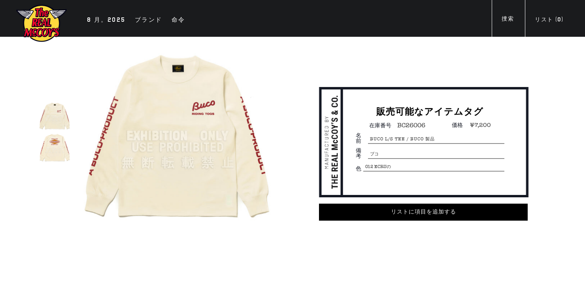
click at [58, 143] on img at bounding box center [55, 148] width 32 height 32
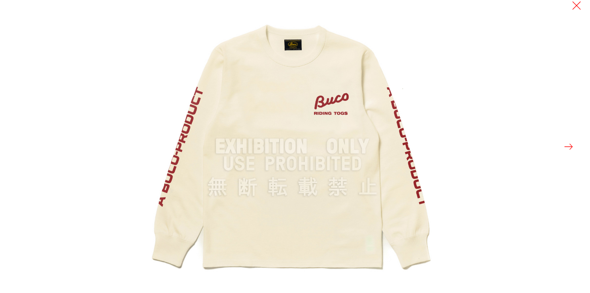
click at [569, 150] on button at bounding box center [568, 146] width 11 height 11
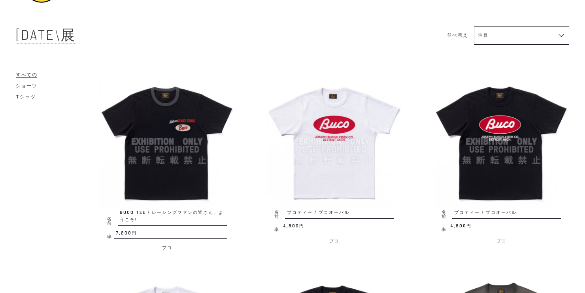
scroll to position [127, 0]
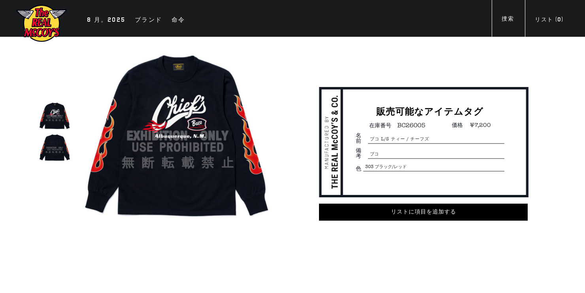
click at [56, 149] on img at bounding box center [55, 148] width 32 height 32
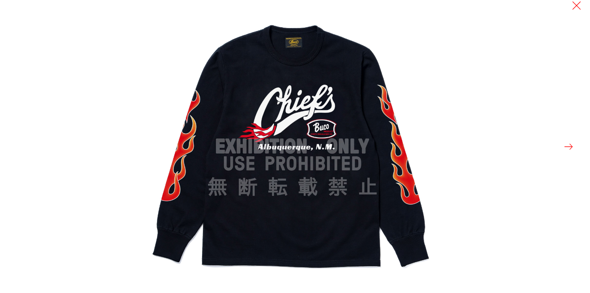
click at [567, 146] on button at bounding box center [568, 146] width 11 height 11
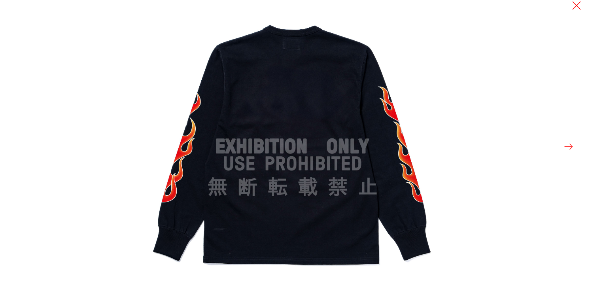
click at [571, 146] on button at bounding box center [568, 146] width 11 height 11
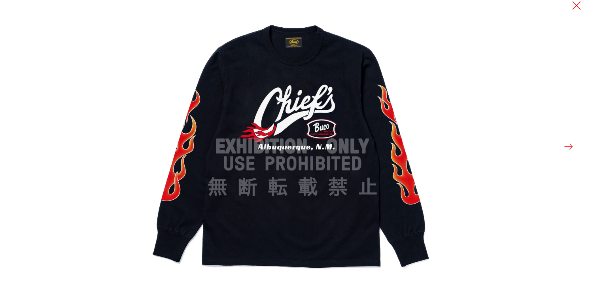
click at [571, 146] on button at bounding box center [568, 146] width 11 height 11
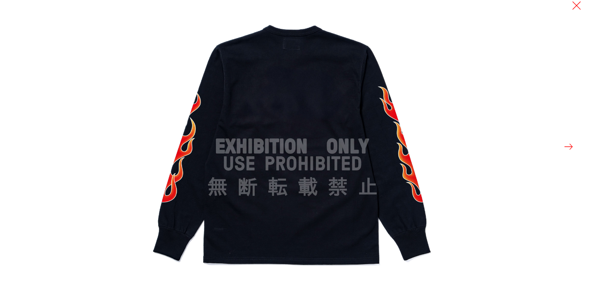
click at [571, 146] on button at bounding box center [568, 146] width 11 height 11
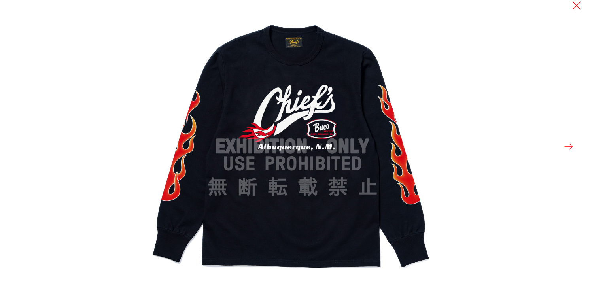
click at [571, 146] on button at bounding box center [568, 146] width 11 height 11
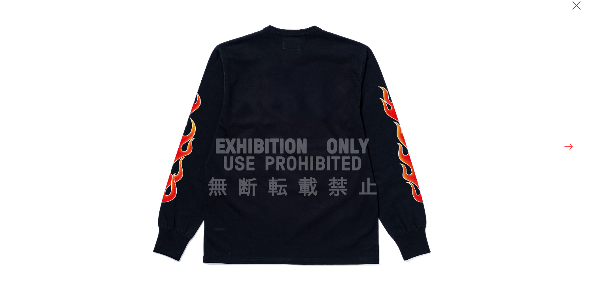
click at [571, 146] on button at bounding box center [568, 146] width 11 height 11
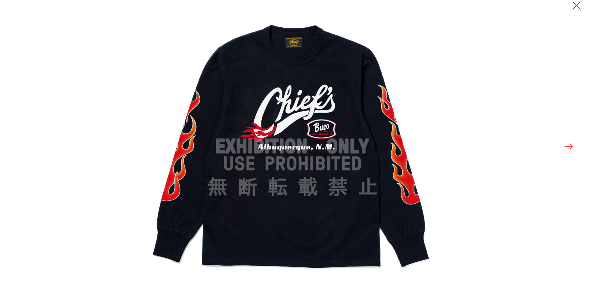
click at [571, 146] on button at bounding box center [568, 146] width 11 height 11
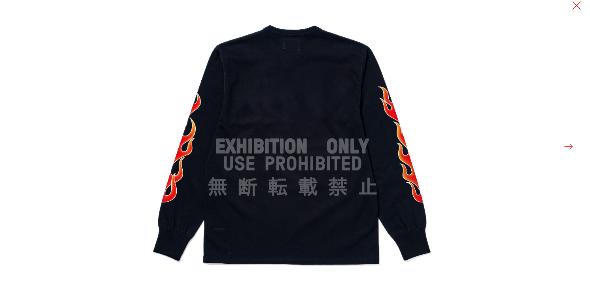
click at [571, 146] on button at bounding box center [568, 146] width 11 height 11
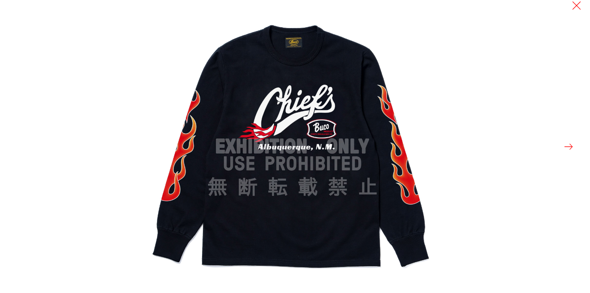
click at [571, 146] on button at bounding box center [568, 146] width 11 height 11
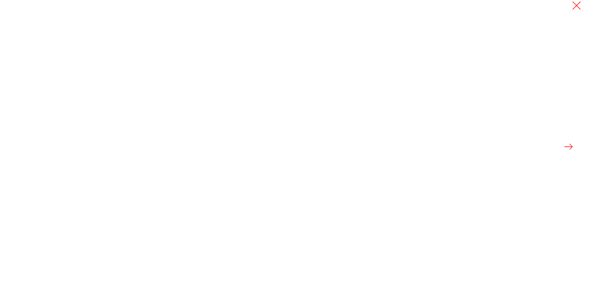
click at [571, 146] on button at bounding box center [568, 146] width 11 height 11
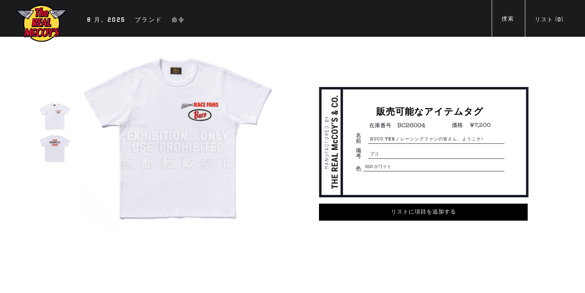
click at [56, 147] on img at bounding box center [55, 148] width 32 height 32
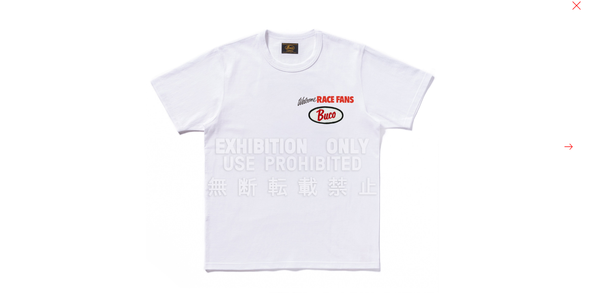
click at [568, 146] on button at bounding box center [568, 146] width 11 height 11
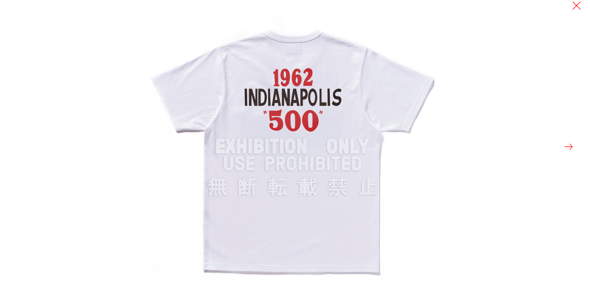
click at [567, 144] on button at bounding box center [568, 146] width 11 height 11
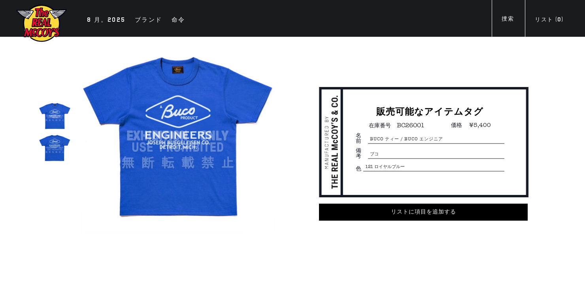
click at [58, 143] on img at bounding box center [55, 148] width 32 height 32
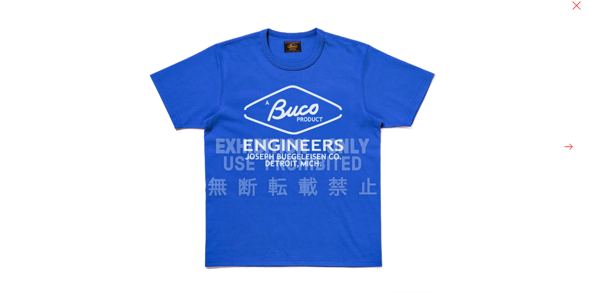
click at [571, 149] on button at bounding box center [568, 146] width 11 height 11
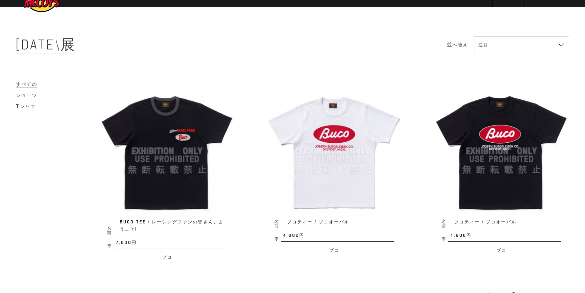
scroll to position [63, 0]
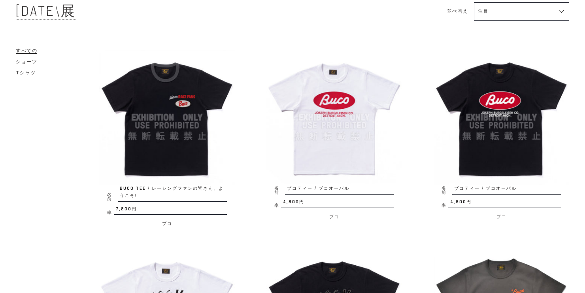
click at [346, 141] on img at bounding box center [335, 118] width 136 height 136
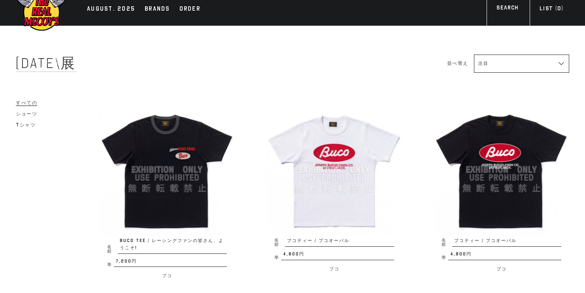
scroll to position [0, 0]
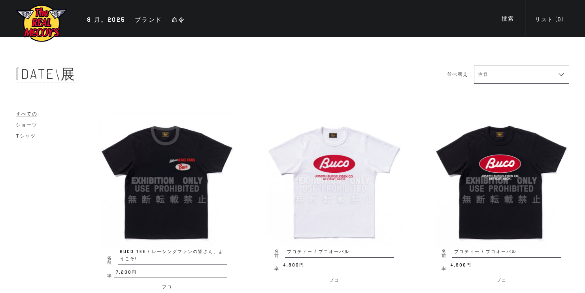
click at [169, 154] on img at bounding box center [167, 181] width 136 height 136
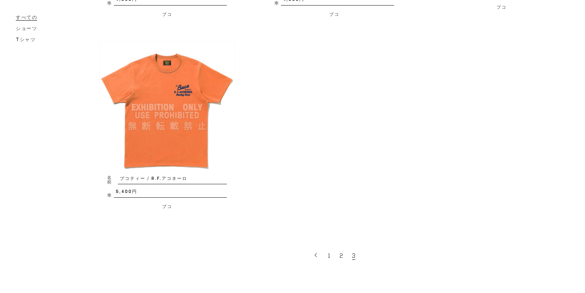
scroll to position [474, 0]
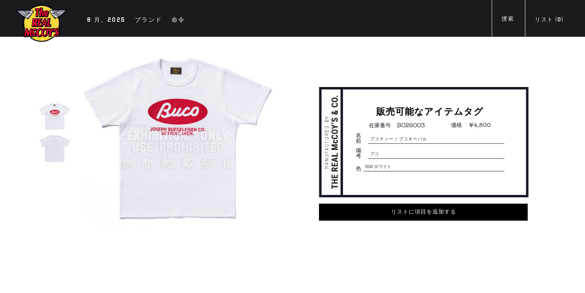
click at [60, 146] on img at bounding box center [55, 148] width 32 height 32
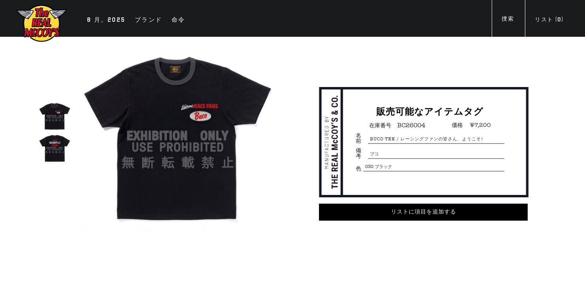
click at [51, 146] on img at bounding box center [55, 148] width 32 height 32
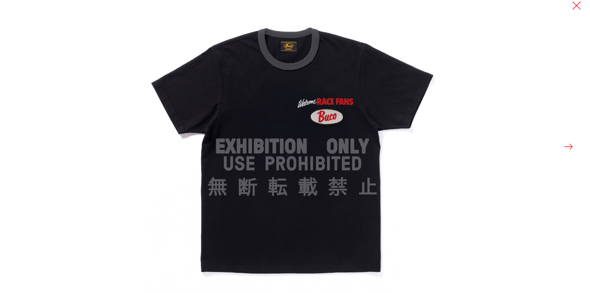
click at [573, 147] on button at bounding box center [568, 146] width 11 height 11
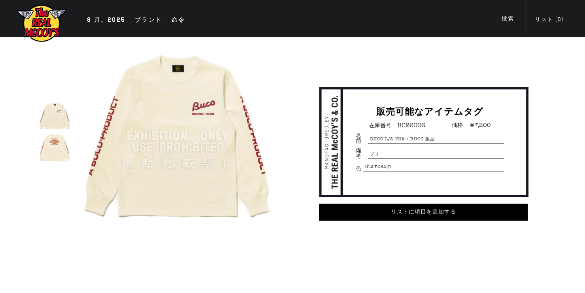
click at [53, 157] on img at bounding box center [55, 148] width 32 height 32
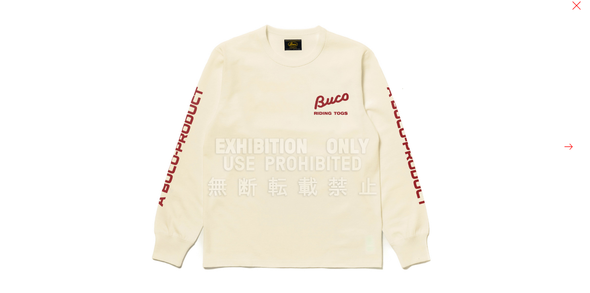
click at [571, 147] on button at bounding box center [568, 146] width 11 height 11
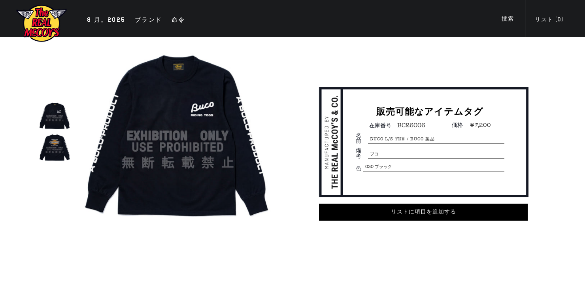
click at [51, 150] on img at bounding box center [55, 148] width 32 height 32
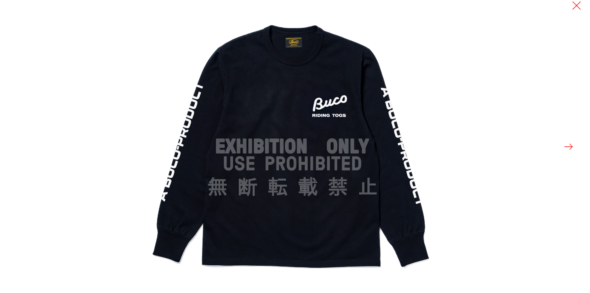
click at [569, 146] on button at bounding box center [568, 146] width 11 height 11
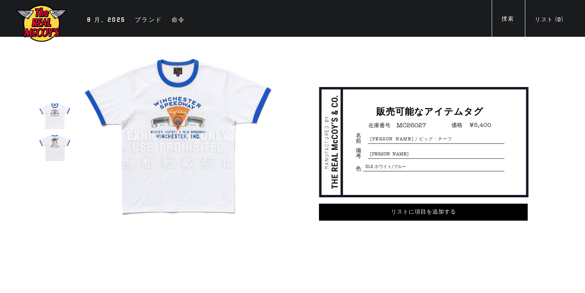
click at [62, 146] on img at bounding box center [55, 148] width 32 height 32
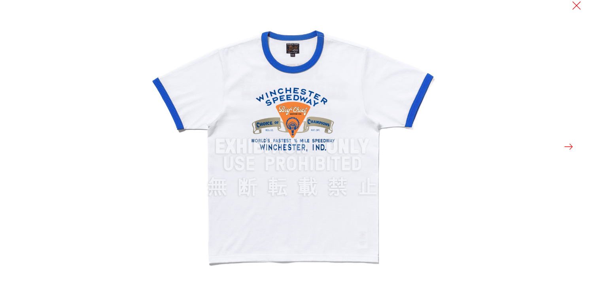
click at [566, 146] on button at bounding box center [568, 146] width 11 height 11
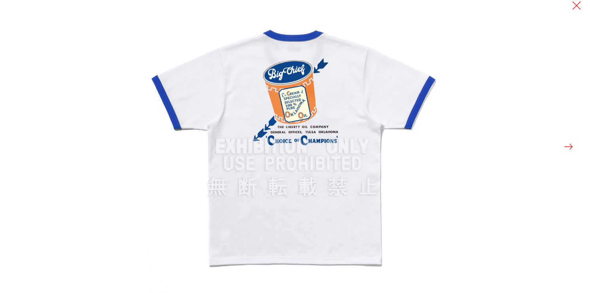
click at [566, 146] on button at bounding box center [568, 146] width 11 height 11
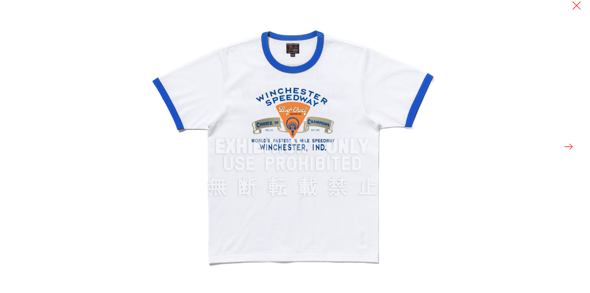
click at [566, 146] on button at bounding box center [568, 146] width 11 height 11
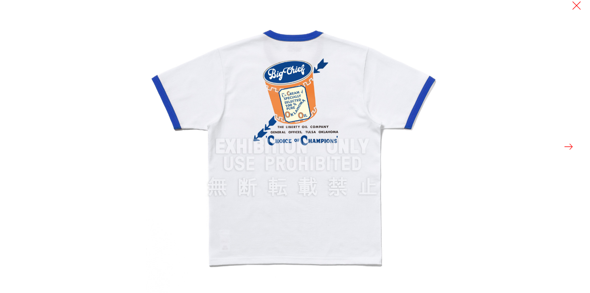
click at [566, 146] on button at bounding box center [568, 146] width 11 height 11
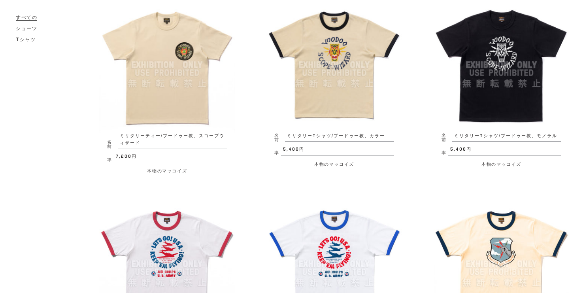
scroll to position [127, 0]
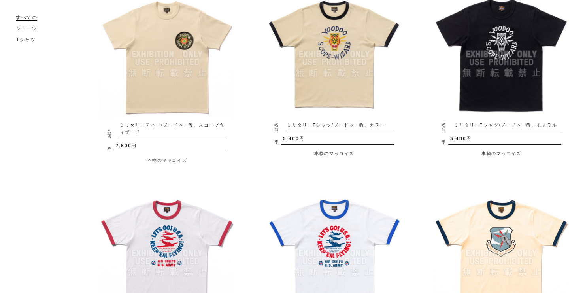
click at [142, 87] on img at bounding box center [167, 55] width 136 height 136
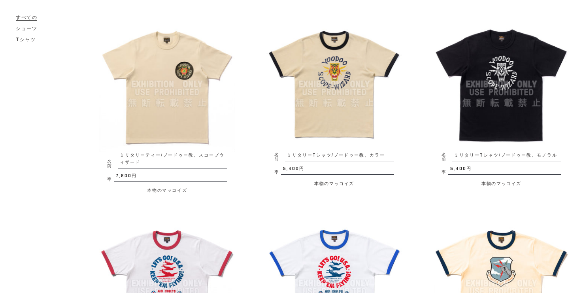
scroll to position [95, 0]
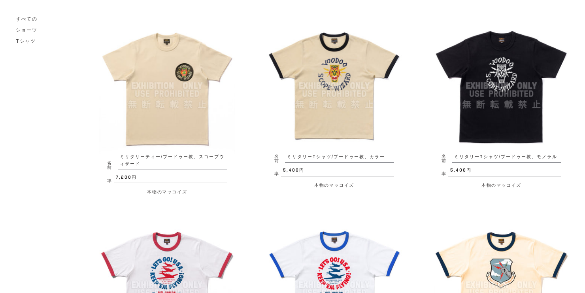
click at [342, 116] on img at bounding box center [335, 86] width 136 height 136
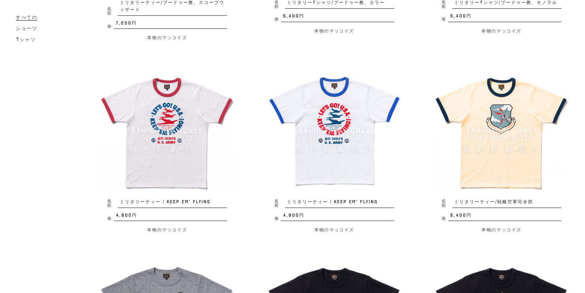
scroll to position [253, 0]
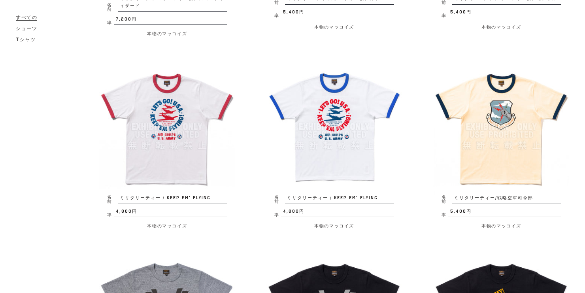
click at [523, 116] on img at bounding box center [502, 127] width 136 height 136
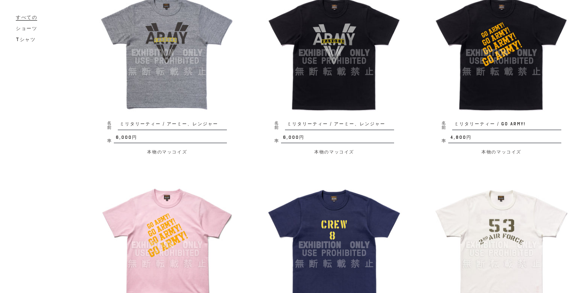
scroll to position [474, 0]
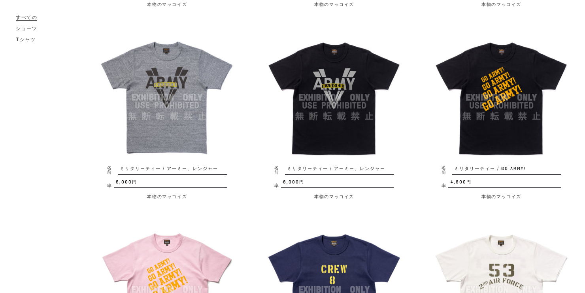
click at [509, 108] on img at bounding box center [502, 98] width 136 height 136
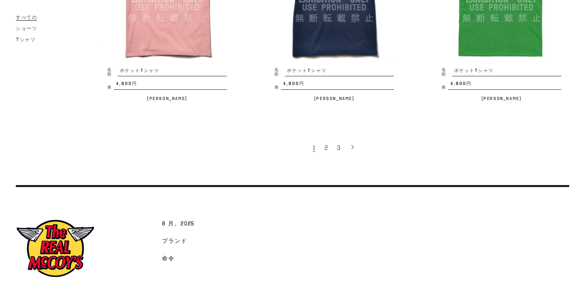
scroll to position [1543, 0]
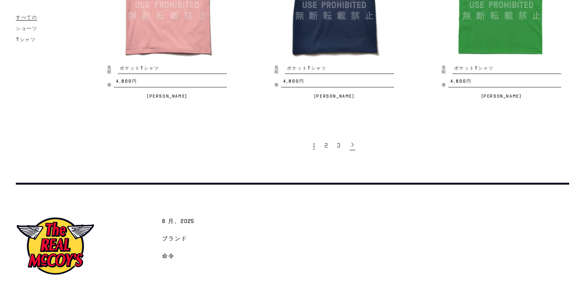
click at [350, 142] on icon at bounding box center [353, 145] width 6 height 6
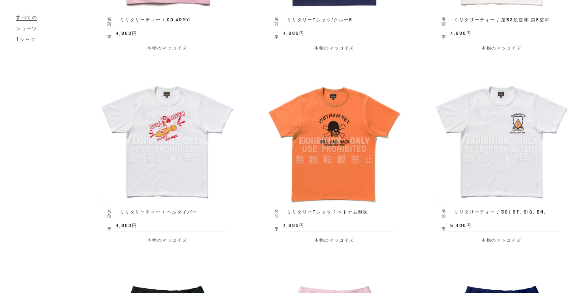
scroll to position [847, 0]
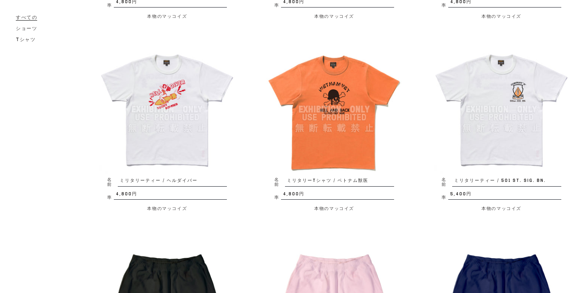
click at [145, 136] on img at bounding box center [167, 110] width 136 height 136
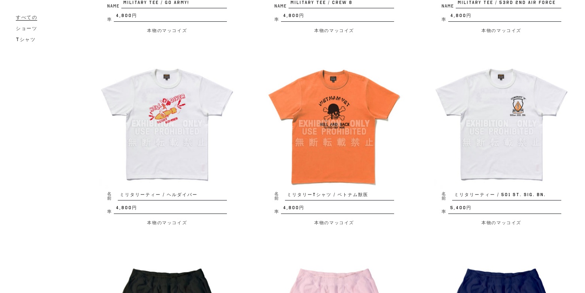
click at [344, 91] on img at bounding box center [335, 124] width 136 height 136
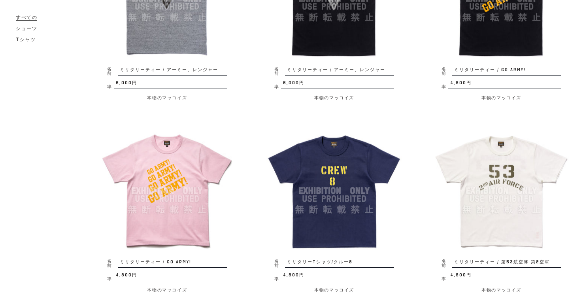
scroll to position [618, 0]
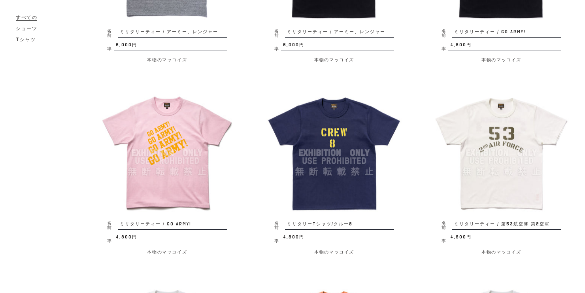
click at [166, 185] on img at bounding box center [167, 153] width 136 height 136
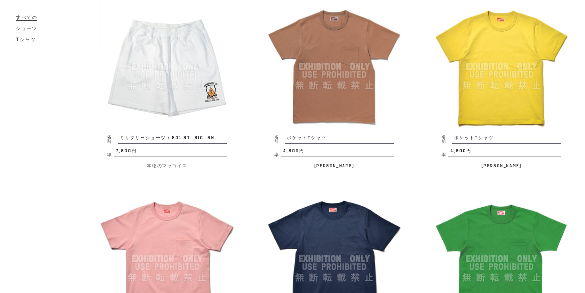
scroll to position [1251, 0]
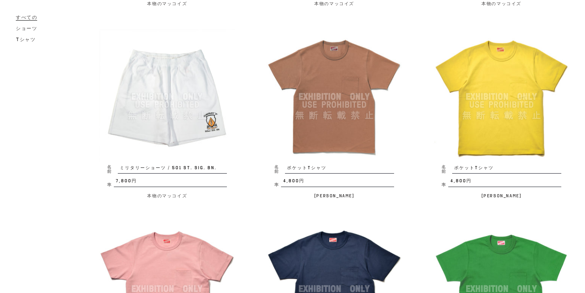
click at [150, 115] on img at bounding box center [167, 97] width 136 height 136
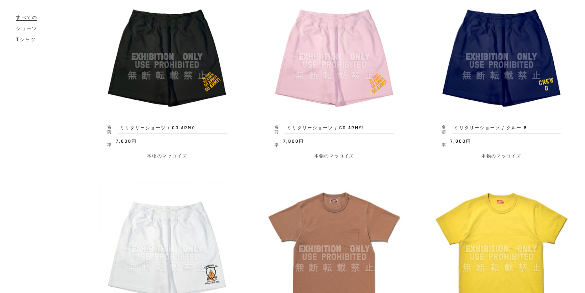
scroll to position [1093, 0]
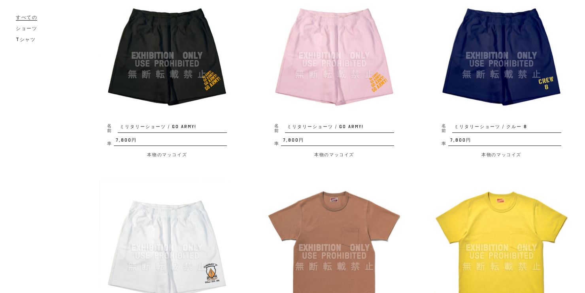
click at [157, 99] on img at bounding box center [167, 56] width 136 height 136
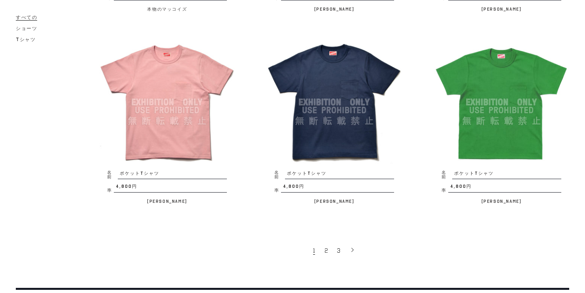
scroll to position [1553, 0]
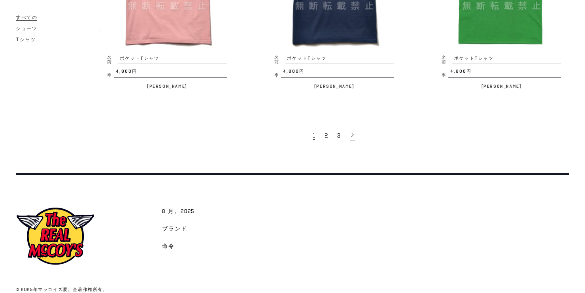
click at [353, 132] on icon at bounding box center [353, 135] width 6 height 6
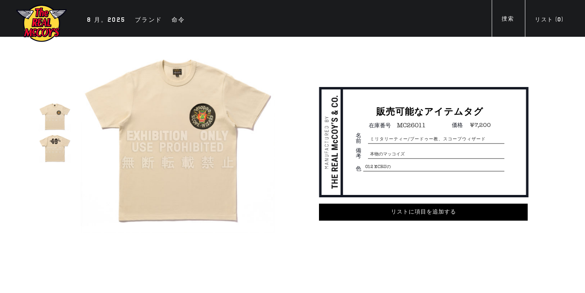
click at [57, 143] on img at bounding box center [55, 148] width 32 height 32
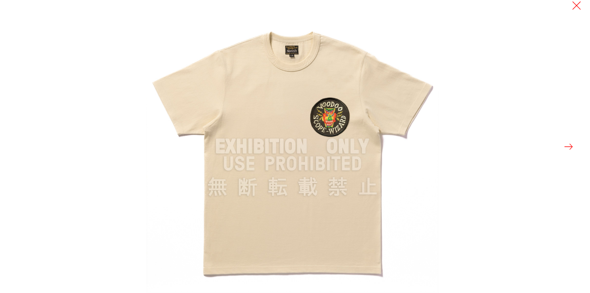
click at [568, 145] on button at bounding box center [568, 146] width 11 height 11
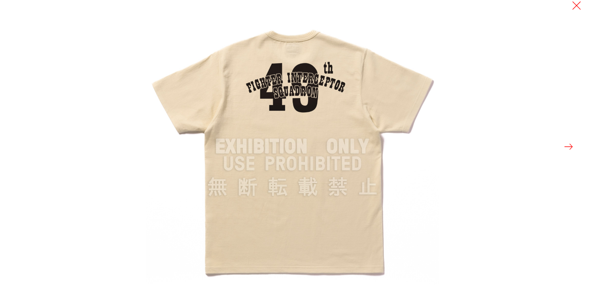
click at [568, 145] on button at bounding box center [568, 146] width 11 height 11
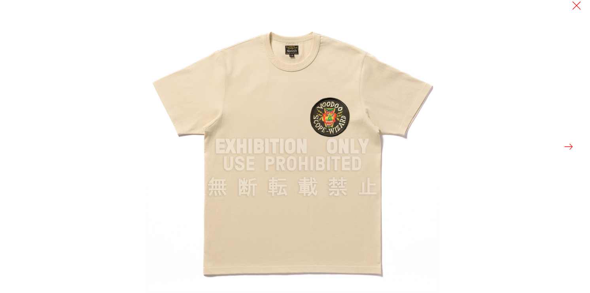
click at [568, 145] on button at bounding box center [568, 146] width 11 height 11
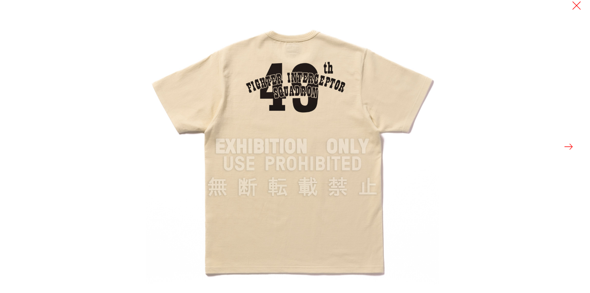
click at [568, 145] on button at bounding box center [568, 146] width 11 height 11
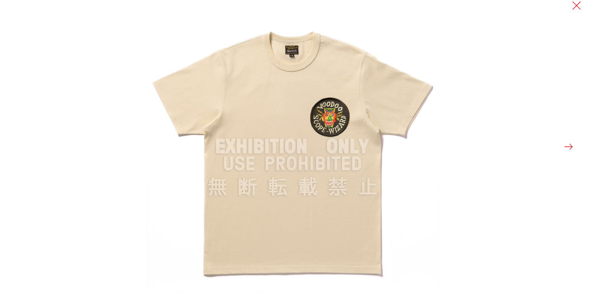
click at [569, 146] on button at bounding box center [568, 146] width 11 height 11
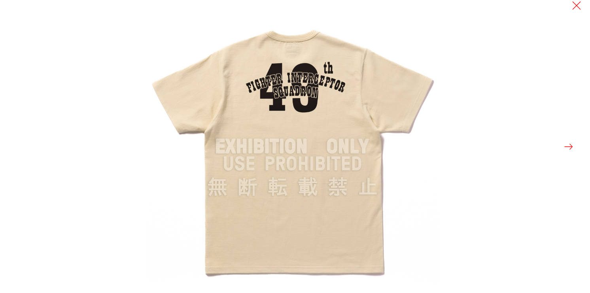
click at [569, 146] on button at bounding box center [568, 146] width 11 height 11
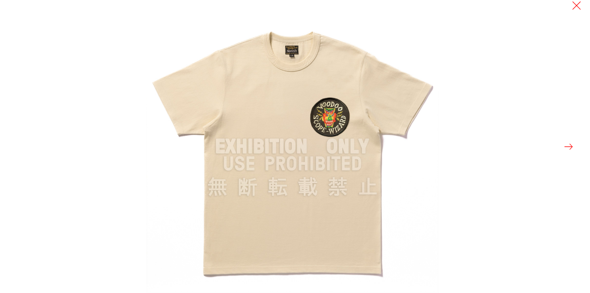
click at [569, 146] on button at bounding box center [568, 146] width 11 height 11
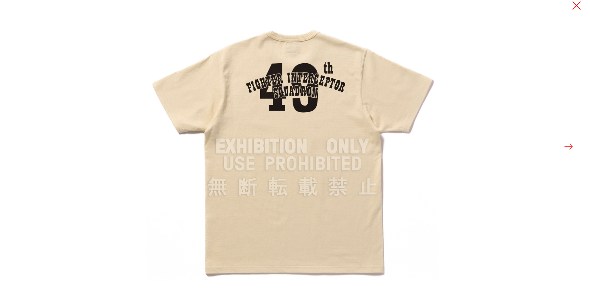
click at [569, 146] on button at bounding box center [568, 146] width 11 height 11
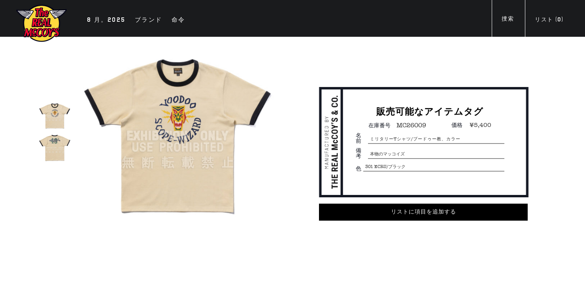
click at [53, 144] on img at bounding box center [55, 148] width 32 height 32
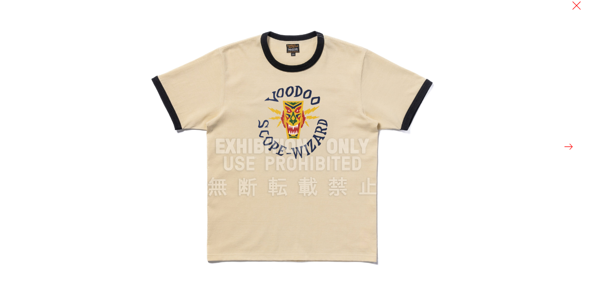
click at [569, 145] on button at bounding box center [568, 146] width 11 height 11
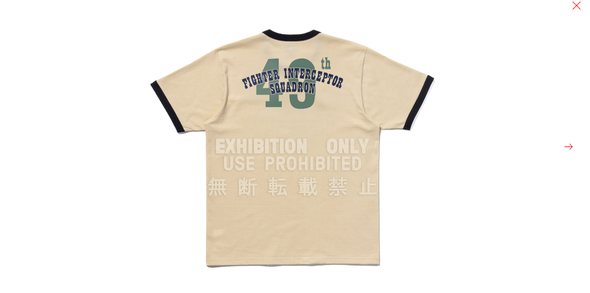
click at [569, 145] on button at bounding box center [568, 146] width 11 height 11
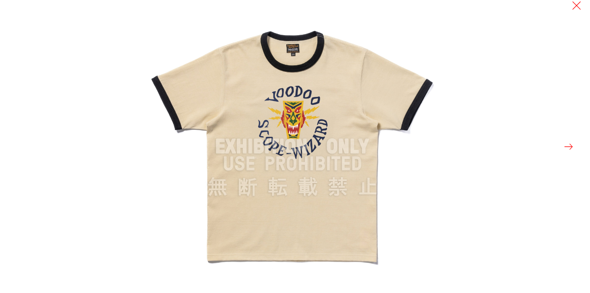
click at [569, 145] on button at bounding box center [568, 146] width 11 height 11
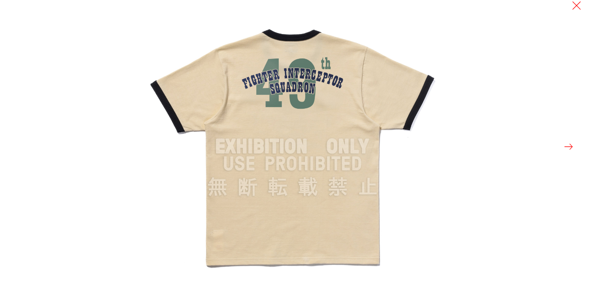
click at [569, 145] on button at bounding box center [568, 146] width 11 height 11
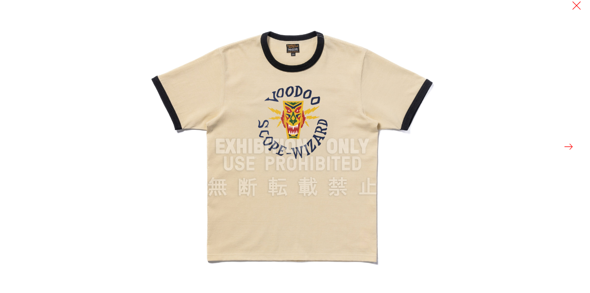
click at [569, 145] on button at bounding box center [568, 146] width 11 height 11
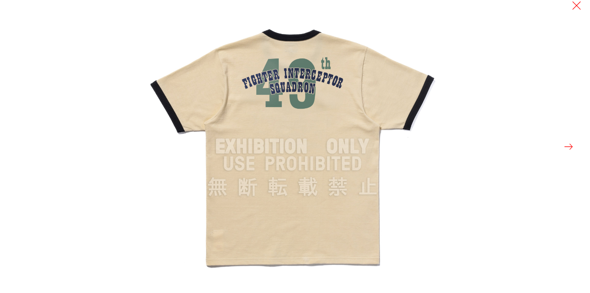
click at [569, 145] on button at bounding box center [568, 146] width 11 height 11
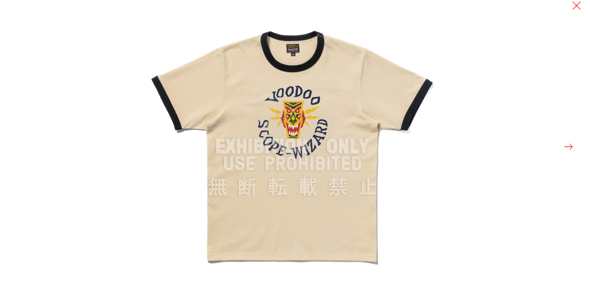
click at [569, 145] on button at bounding box center [568, 146] width 11 height 11
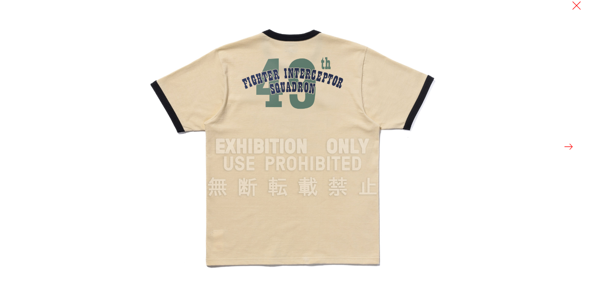
click at [569, 145] on button at bounding box center [568, 146] width 11 height 11
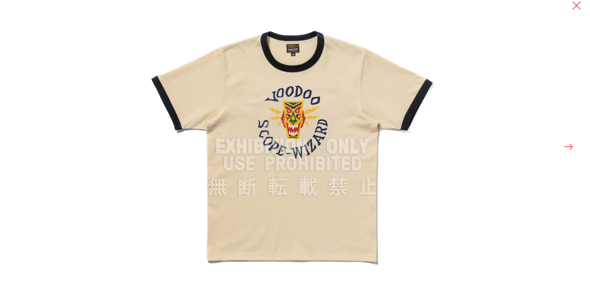
click at [569, 145] on button at bounding box center [568, 146] width 11 height 11
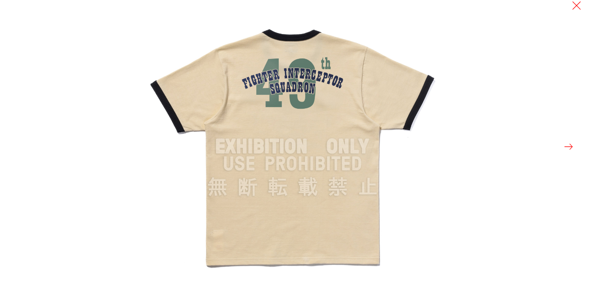
click at [569, 145] on button at bounding box center [568, 146] width 11 height 11
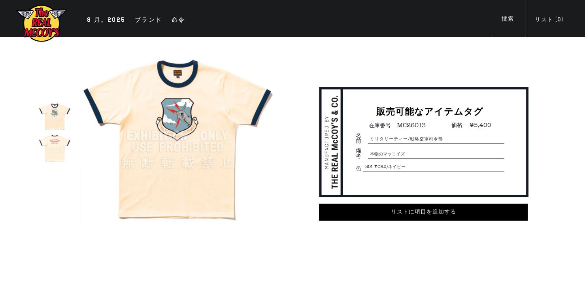
click at [57, 143] on img at bounding box center [55, 148] width 32 height 32
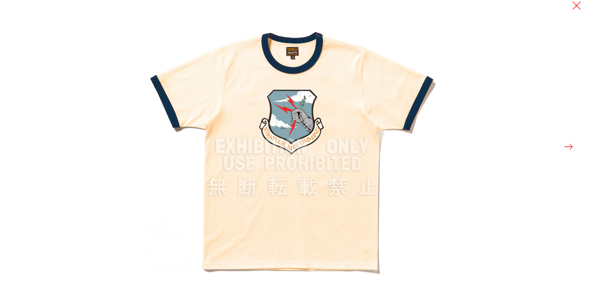
click at [567, 145] on button at bounding box center [568, 146] width 11 height 11
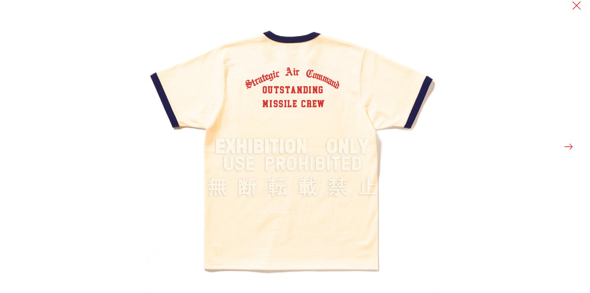
click at [567, 145] on button at bounding box center [568, 146] width 11 height 11
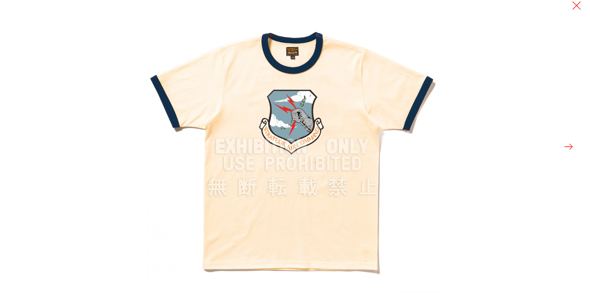
click at [567, 145] on button at bounding box center [568, 146] width 11 height 11
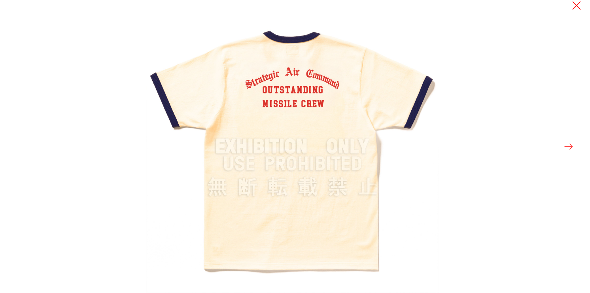
click at [567, 145] on button at bounding box center [568, 146] width 11 height 11
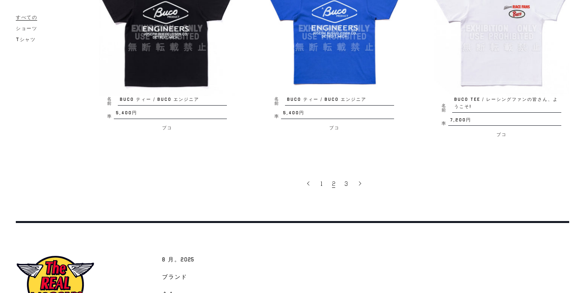
scroll to position [1582, 0]
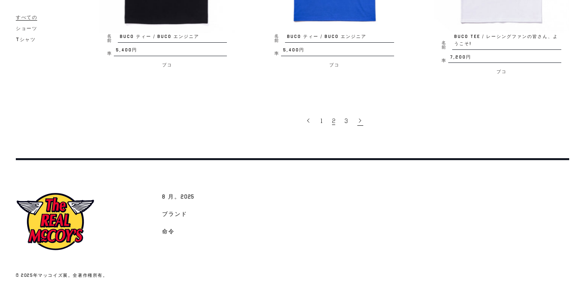
click at [361, 126] on span at bounding box center [360, 121] width 6 height 10
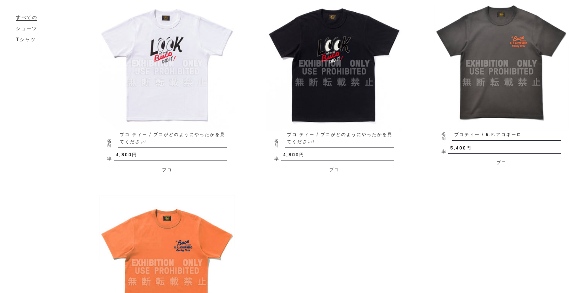
scroll to position [443, 0]
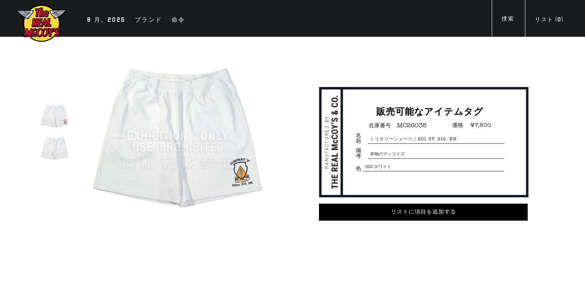
click at [57, 150] on img at bounding box center [55, 148] width 32 height 32
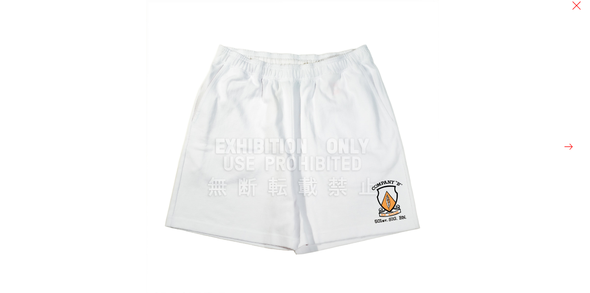
click at [568, 144] on button at bounding box center [568, 146] width 11 height 11
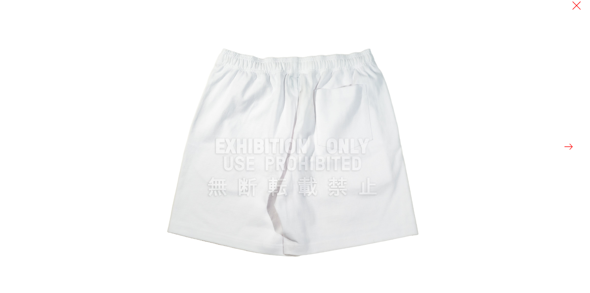
click at [568, 144] on button at bounding box center [568, 146] width 11 height 11
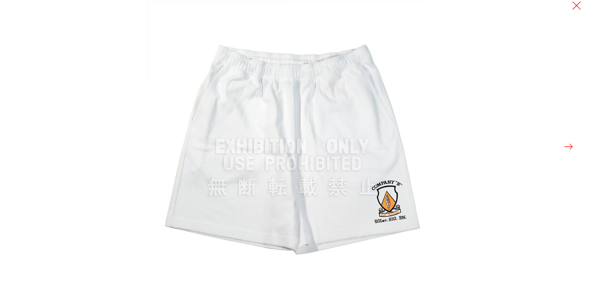
click at [568, 144] on button at bounding box center [568, 146] width 11 height 11
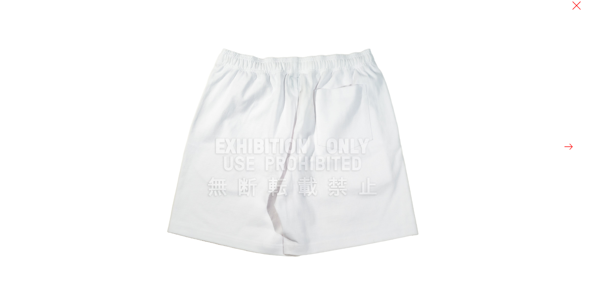
click at [568, 144] on button at bounding box center [568, 146] width 11 height 11
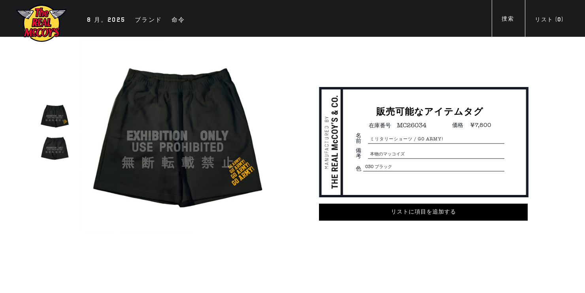
click at [55, 146] on img at bounding box center [55, 148] width 32 height 32
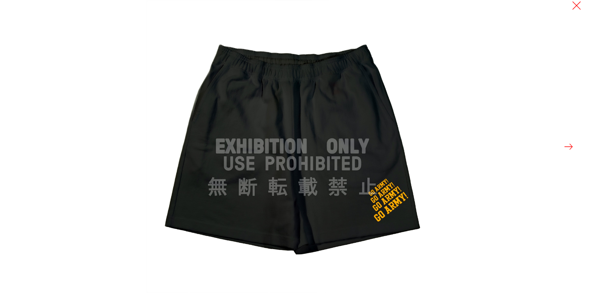
click at [568, 146] on button at bounding box center [568, 146] width 11 height 11
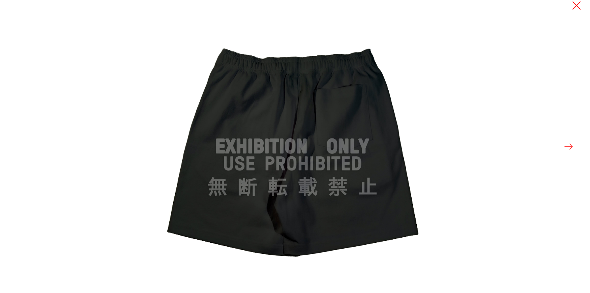
click at [568, 146] on button at bounding box center [568, 146] width 11 height 11
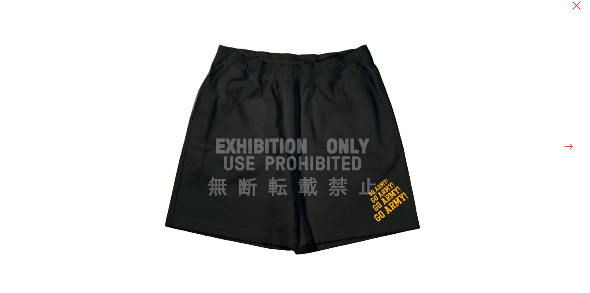
click at [568, 146] on button at bounding box center [568, 146] width 11 height 11
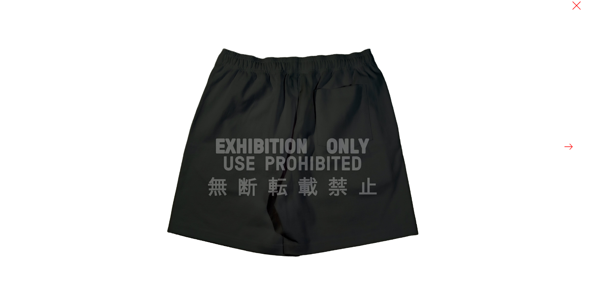
click at [568, 146] on button at bounding box center [568, 146] width 11 height 11
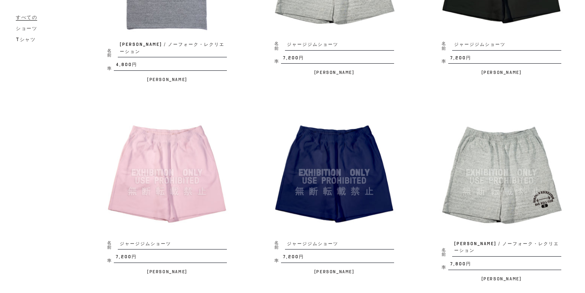
scroll to position [886, 0]
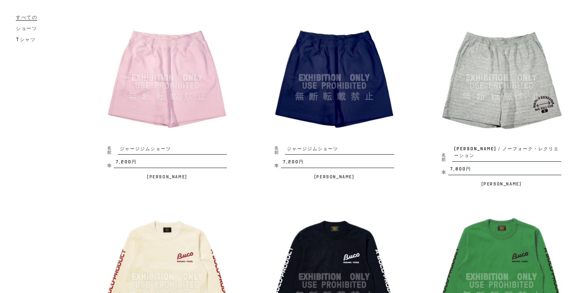
click at [479, 106] on img at bounding box center [502, 78] width 136 height 136
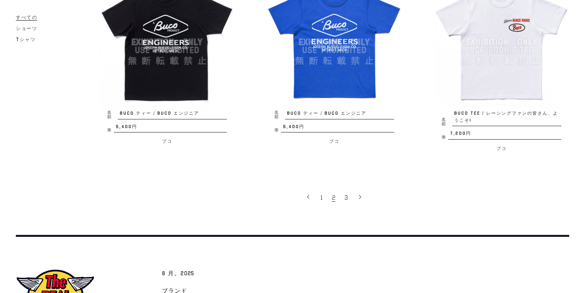
scroll to position [1480, 0]
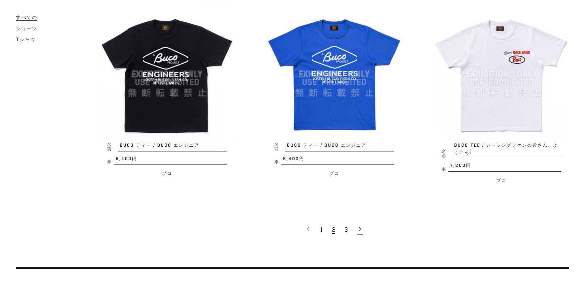
click at [360, 229] on icon at bounding box center [360, 229] width 6 height 6
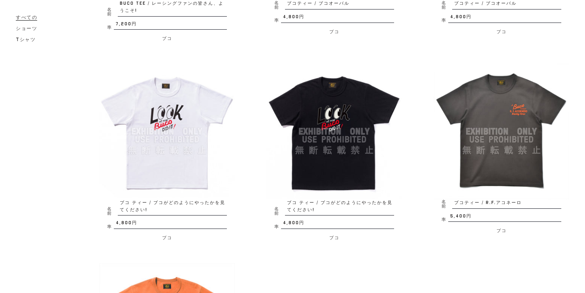
scroll to position [285, 0]
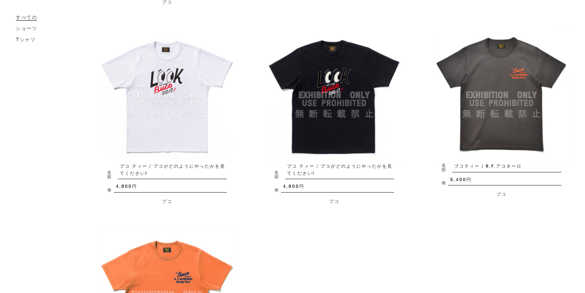
click at [532, 66] on img at bounding box center [502, 95] width 136 height 136
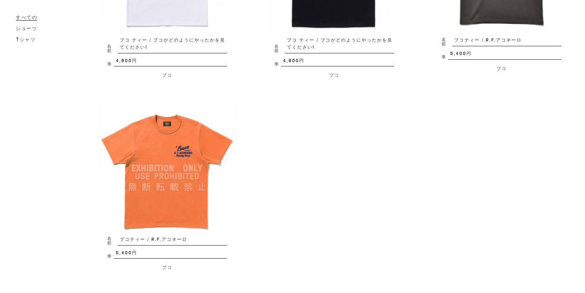
scroll to position [404, 0]
click at [169, 148] on img at bounding box center [167, 168] width 136 height 136
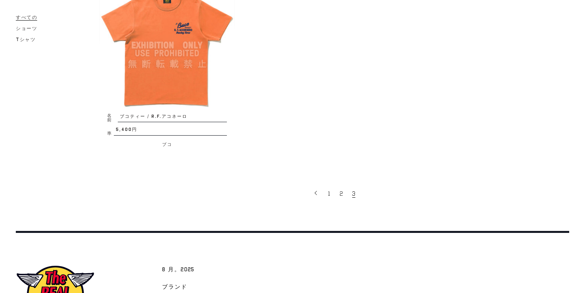
scroll to position [569, 0]
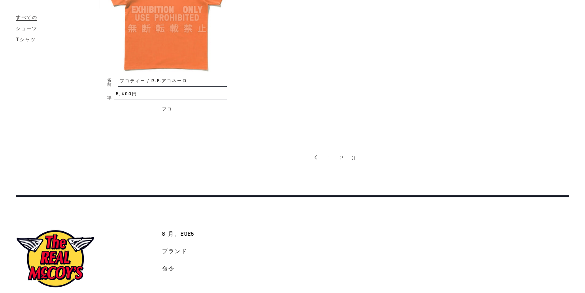
click at [329, 157] on span "1" at bounding box center [329, 158] width 2 height 8
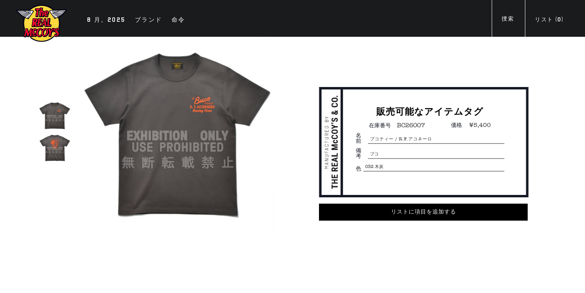
click at [62, 149] on img at bounding box center [55, 148] width 32 height 32
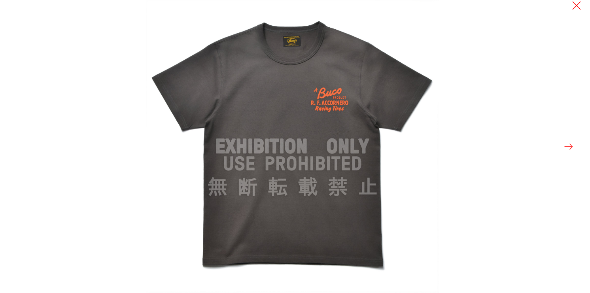
click at [572, 146] on button at bounding box center [568, 146] width 11 height 11
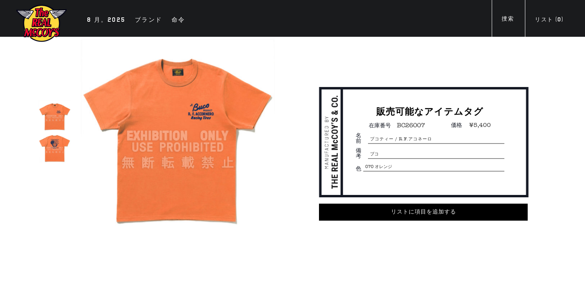
click at [59, 139] on img at bounding box center [55, 148] width 32 height 32
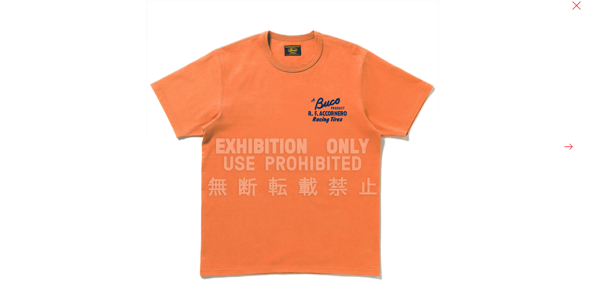
click at [571, 147] on button at bounding box center [568, 146] width 11 height 11
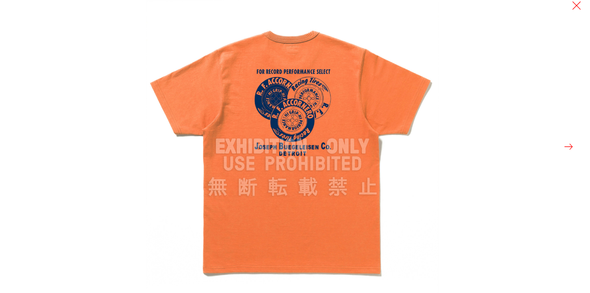
click at [24, 127] on div at bounding box center [295, 146] width 590 height 293
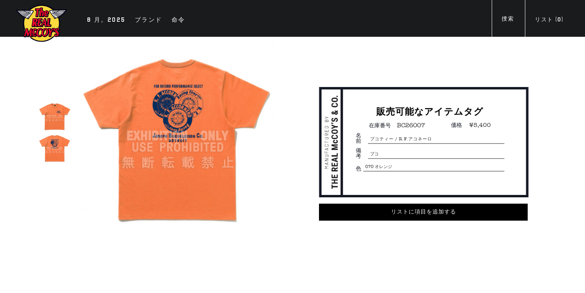
scroll to position [32, 0]
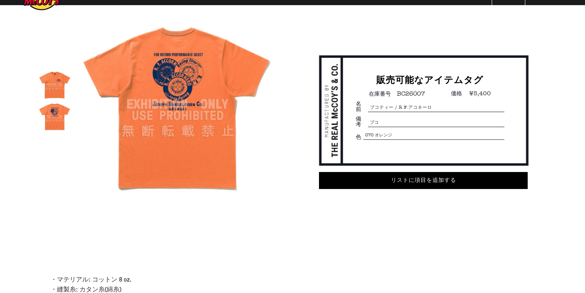
click at [54, 86] on img at bounding box center [55, 84] width 32 height 32
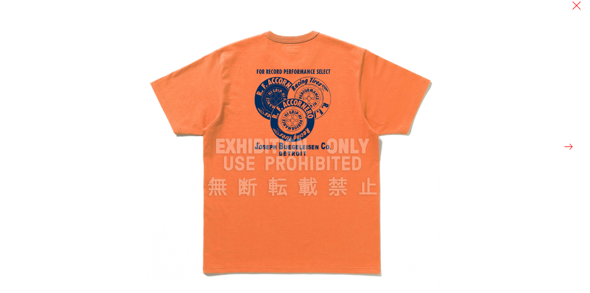
click at [575, 147] on div at bounding box center [441, 146] width 590 height 293
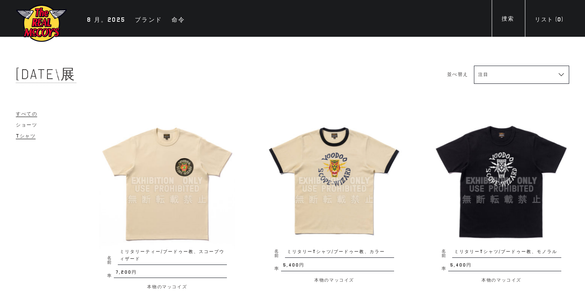
click at [29, 137] on span "Tシャツ" at bounding box center [26, 136] width 20 height 6
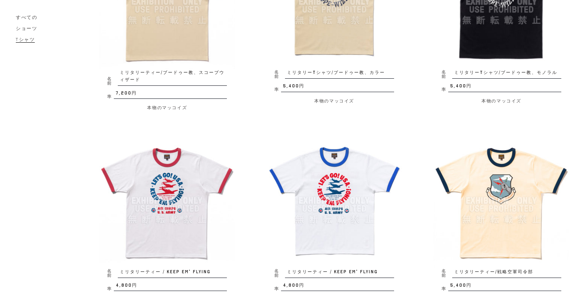
scroll to position [95, 0]
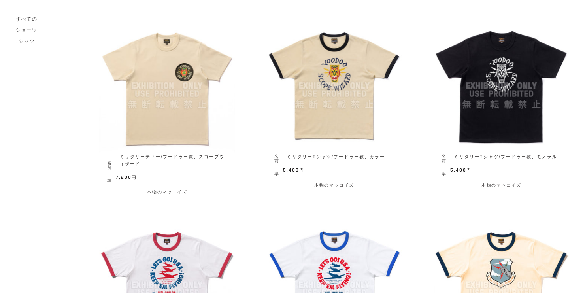
click at [23, 17] on span "すべての" at bounding box center [26, 19] width 21 height 6
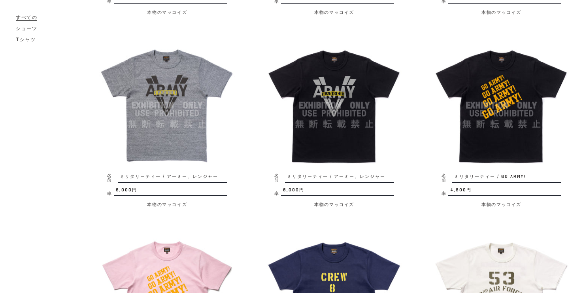
scroll to position [474, 0]
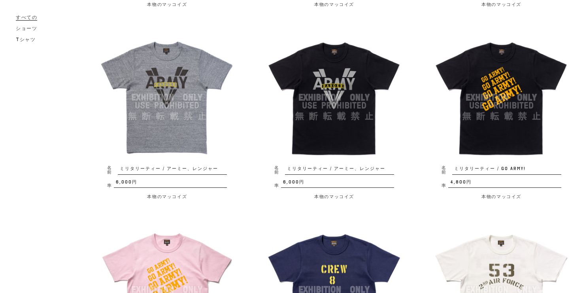
click at [176, 73] on img at bounding box center [167, 98] width 136 height 136
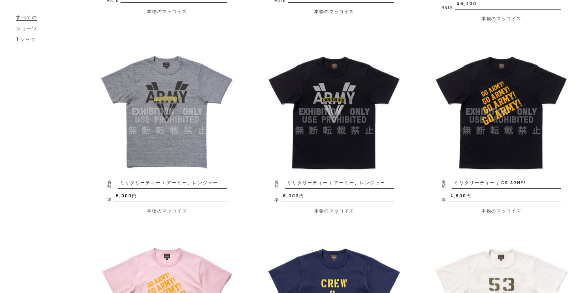
click at [361, 76] on img at bounding box center [335, 112] width 136 height 136
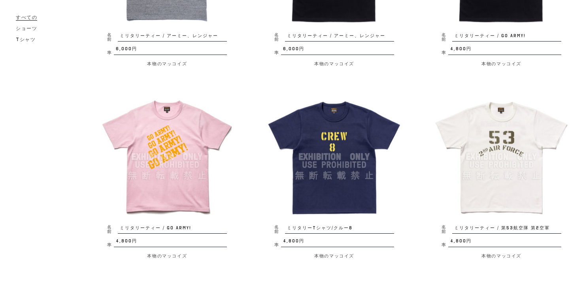
scroll to position [626, 0]
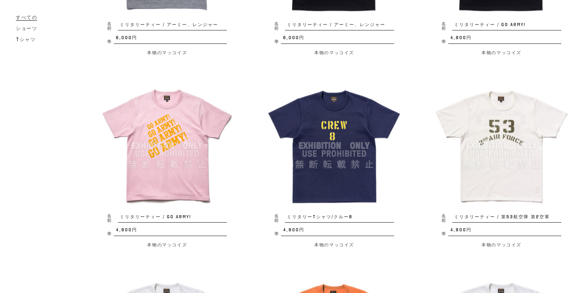
click at [487, 108] on img at bounding box center [502, 146] width 136 height 136
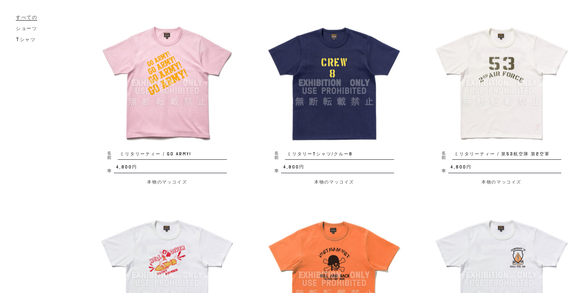
scroll to position [689, 0]
click at [351, 36] on img at bounding box center [335, 83] width 136 height 136
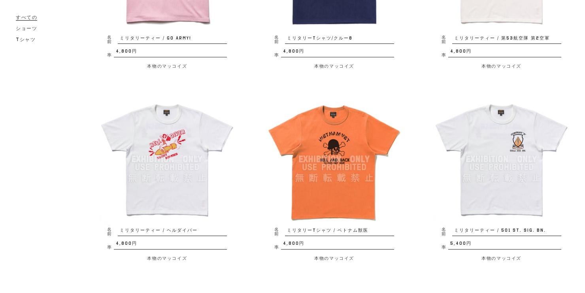
scroll to position [815, 0]
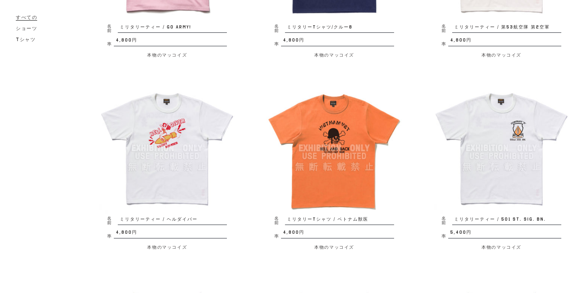
click at [486, 115] on img at bounding box center [502, 148] width 136 height 136
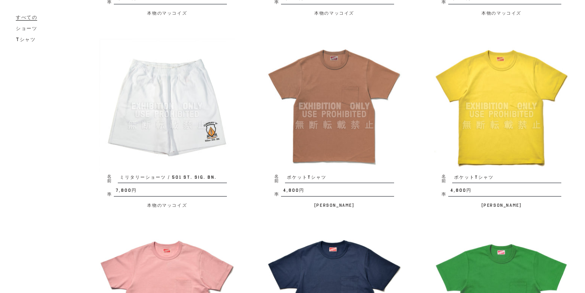
scroll to position [1227, 0]
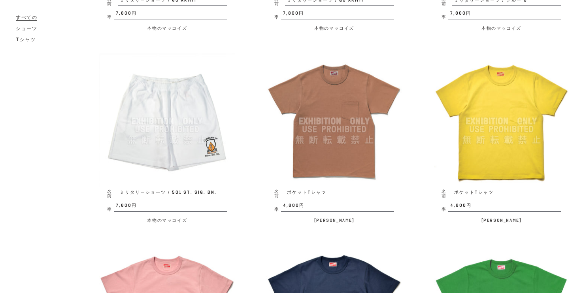
click at [173, 98] on img at bounding box center [167, 121] width 136 height 136
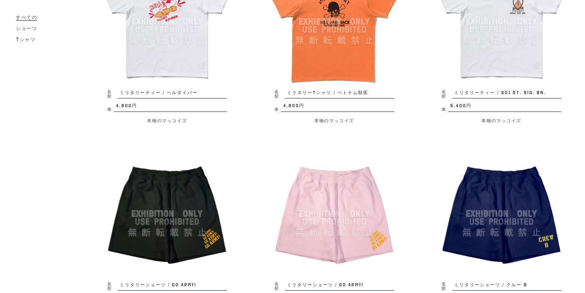
scroll to position [1068, 0]
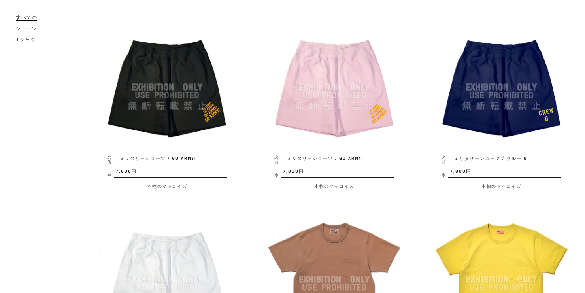
click at [126, 59] on img at bounding box center [167, 87] width 136 height 136
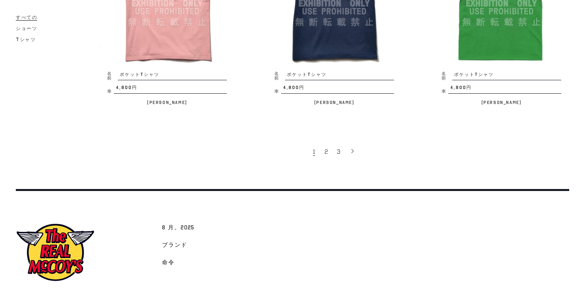
scroll to position [1521, 0]
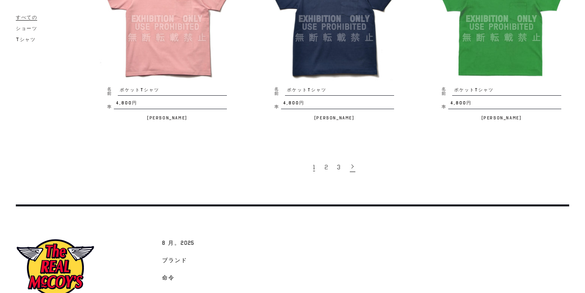
click at [354, 164] on icon at bounding box center [353, 167] width 6 height 6
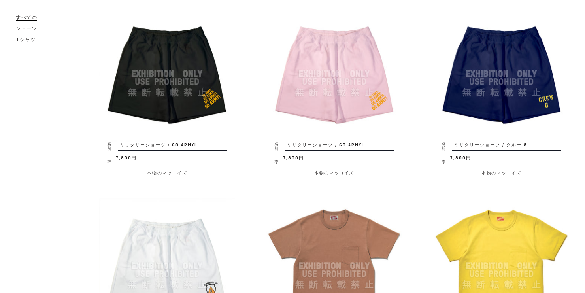
scroll to position [1078, 0]
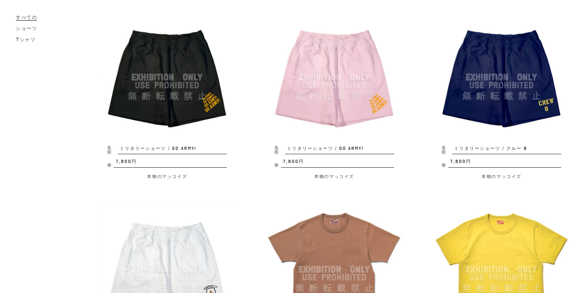
click at [180, 102] on img at bounding box center [167, 77] width 136 height 136
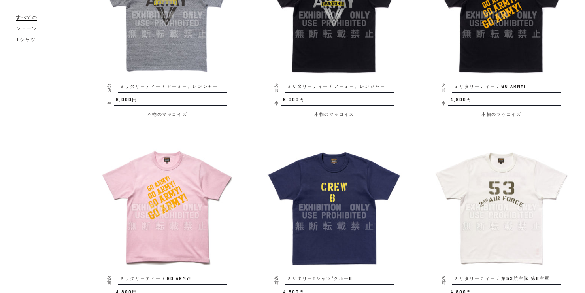
scroll to position [626, 0]
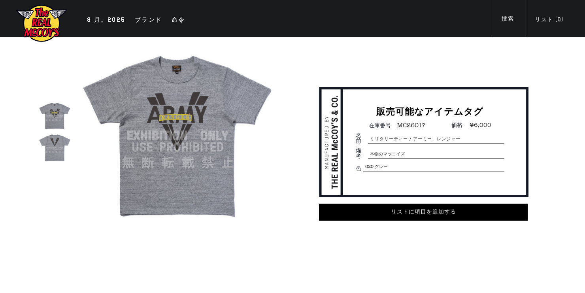
click at [54, 141] on img at bounding box center [55, 148] width 32 height 32
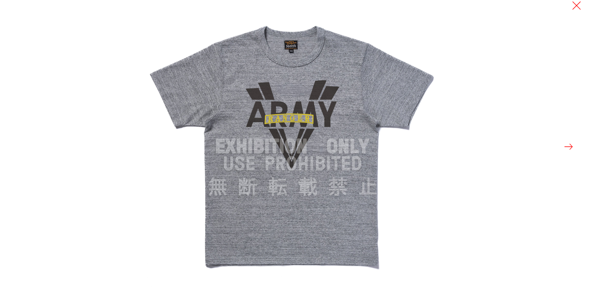
click at [571, 148] on button at bounding box center [568, 146] width 11 height 11
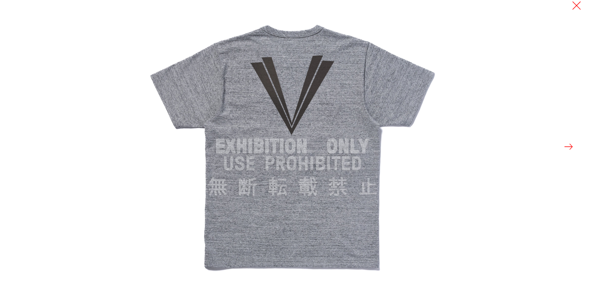
click at [571, 148] on button at bounding box center [568, 146] width 11 height 11
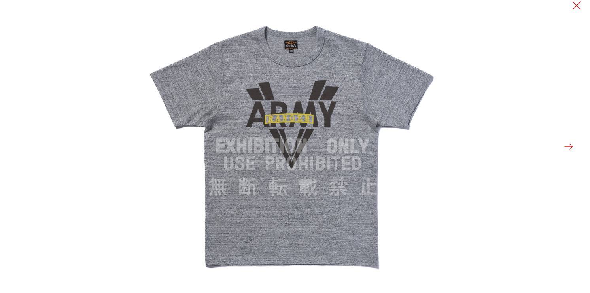
click at [571, 148] on button at bounding box center [568, 146] width 11 height 11
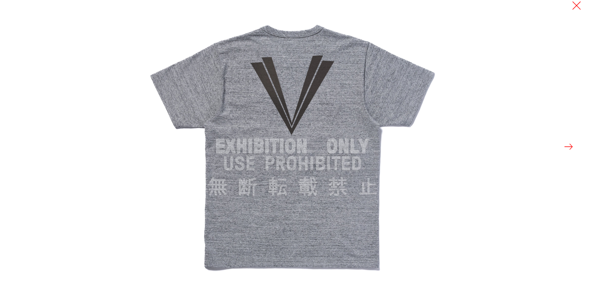
click at [571, 148] on button at bounding box center [568, 146] width 11 height 11
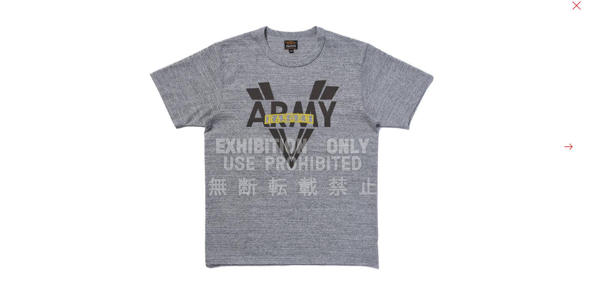
click at [571, 148] on button at bounding box center [568, 146] width 11 height 11
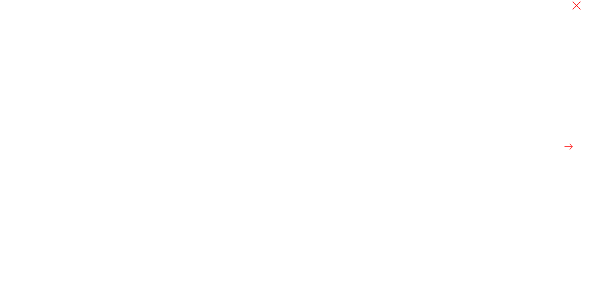
click at [571, 148] on button at bounding box center [568, 146] width 11 height 11
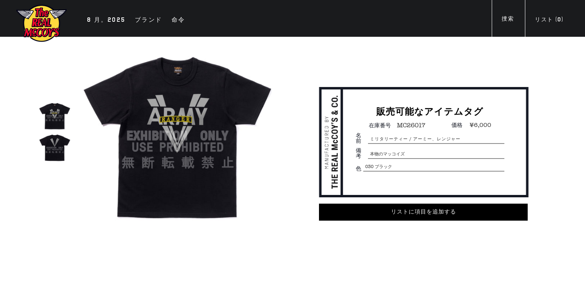
click at [48, 151] on img at bounding box center [55, 148] width 32 height 32
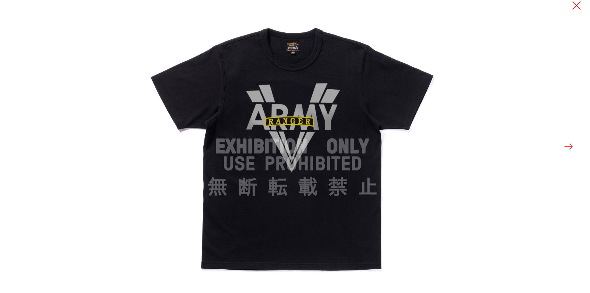
click at [572, 144] on button at bounding box center [568, 146] width 11 height 11
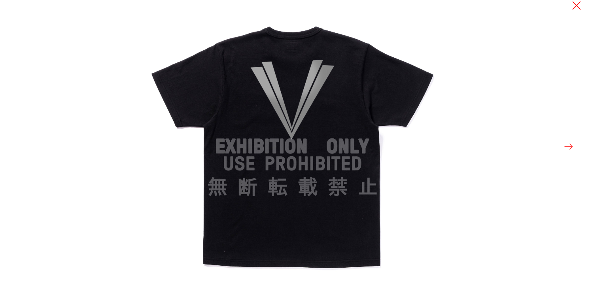
click at [572, 144] on button at bounding box center [568, 146] width 11 height 11
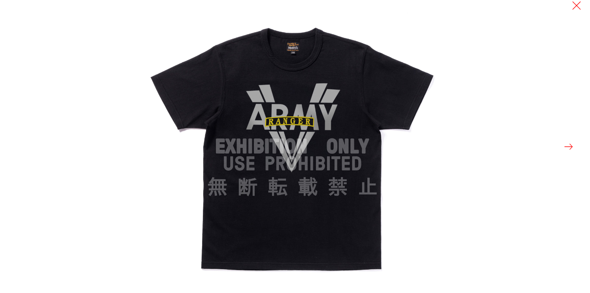
click at [572, 144] on button at bounding box center [568, 146] width 11 height 11
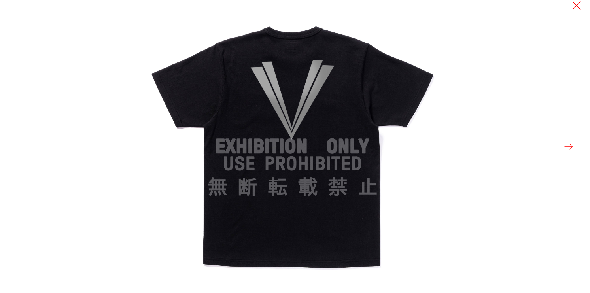
click at [572, 144] on button at bounding box center [568, 146] width 11 height 11
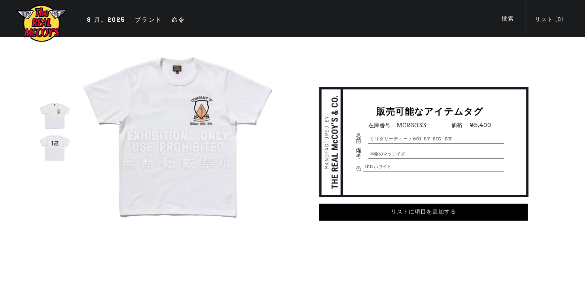
click at [47, 148] on img at bounding box center [55, 148] width 32 height 32
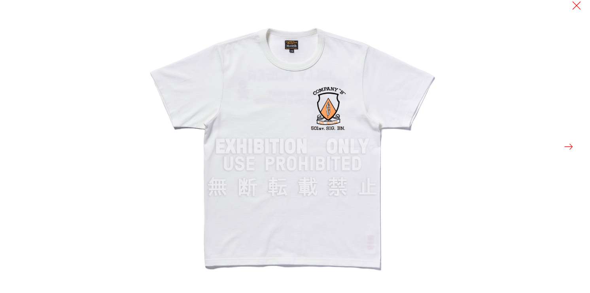
click at [572, 146] on button at bounding box center [568, 146] width 11 height 11
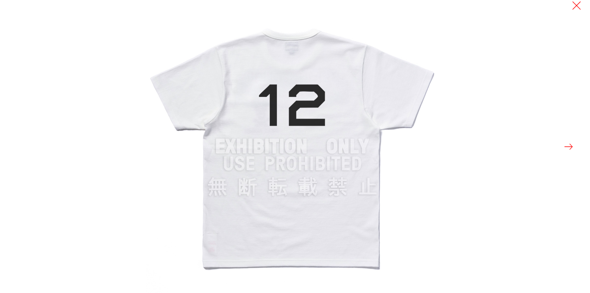
click at [572, 146] on button at bounding box center [568, 146] width 11 height 11
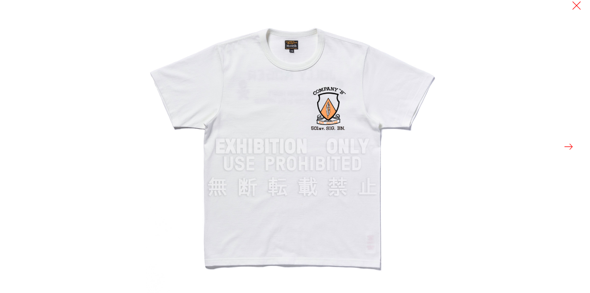
click at [572, 146] on button at bounding box center [568, 146] width 11 height 11
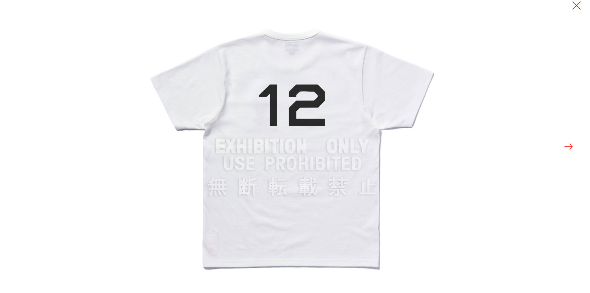
click at [572, 146] on button at bounding box center [568, 146] width 11 height 11
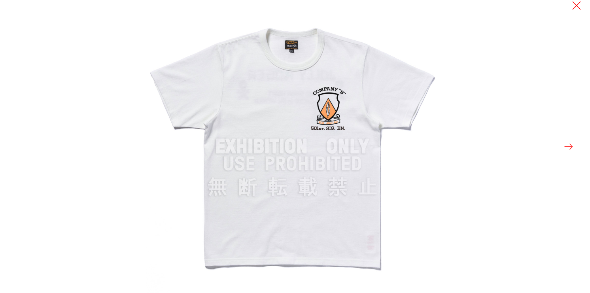
click at [572, 146] on button at bounding box center [568, 146] width 11 height 11
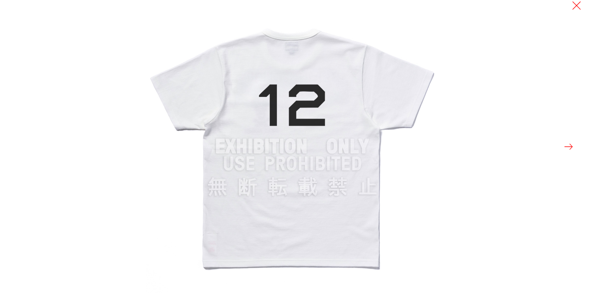
click at [572, 146] on button at bounding box center [568, 146] width 11 height 11
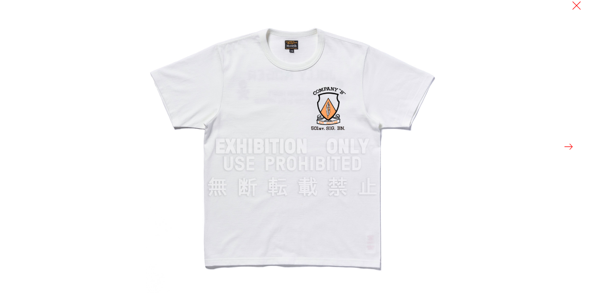
click at [572, 146] on button at bounding box center [568, 146] width 11 height 11
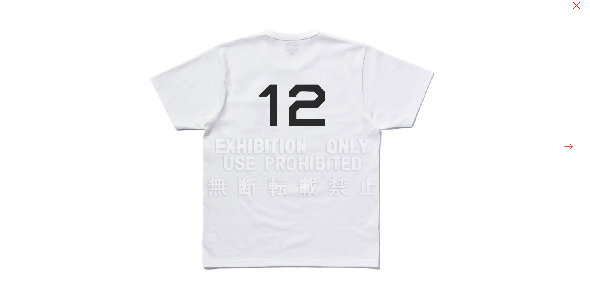
click at [572, 146] on button at bounding box center [568, 146] width 11 height 11
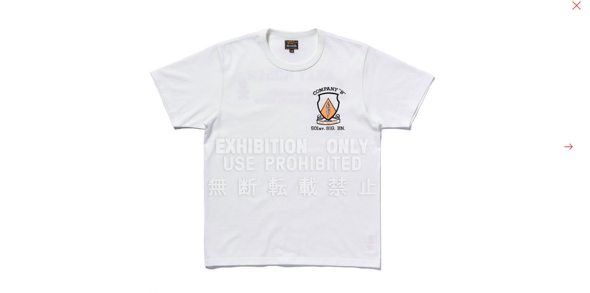
click at [572, 146] on button at bounding box center [568, 146] width 11 height 11
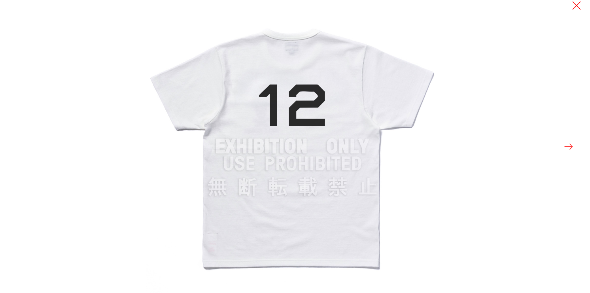
click at [572, 146] on button at bounding box center [568, 146] width 11 height 11
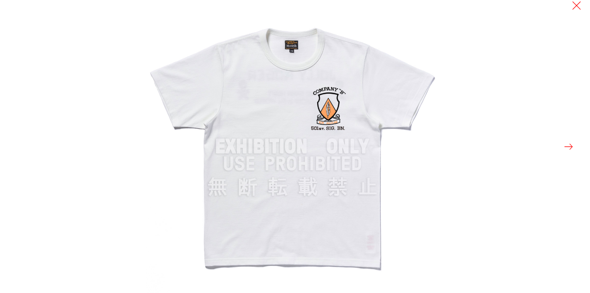
click at [572, 146] on button at bounding box center [568, 146] width 11 height 11
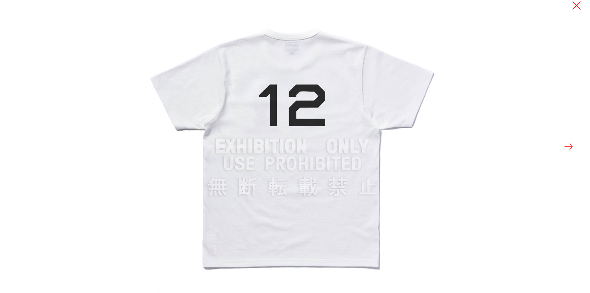
click at [572, 146] on button at bounding box center [568, 146] width 11 height 11
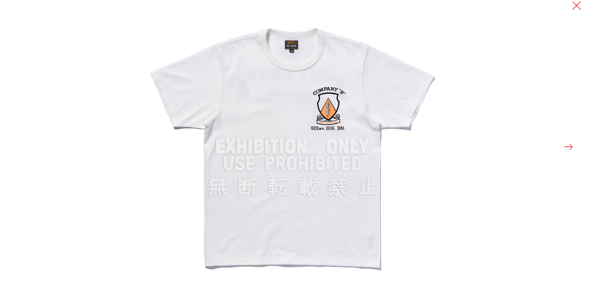
click at [572, 146] on button at bounding box center [568, 146] width 11 height 11
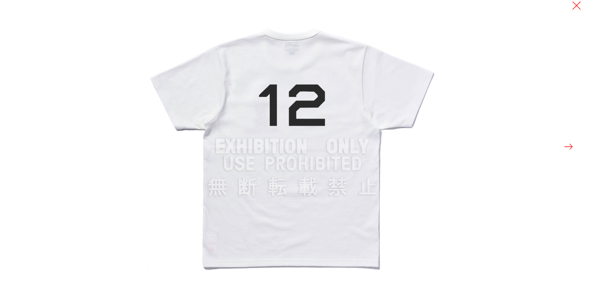
click at [573, 141] on button at bounding box center [568, 146] width 11 height 11
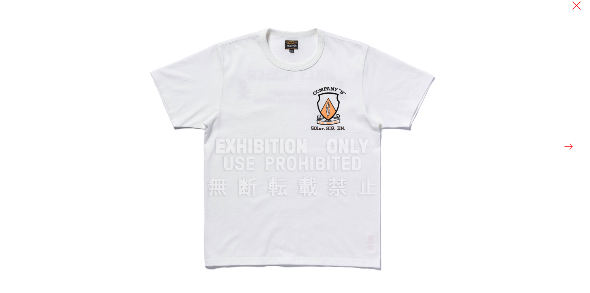
click at [573, 141] on button at bounding box center [568, 146] width 11 height 11
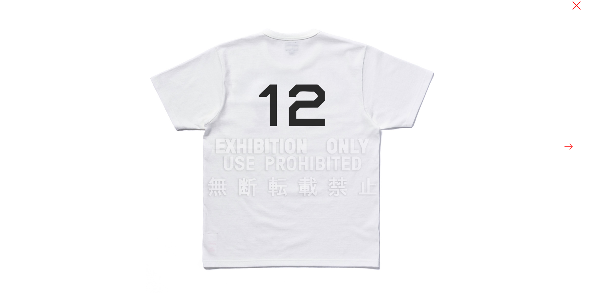
click at [573, 141] on button at bounding box center [568, 146] width 11 height 11
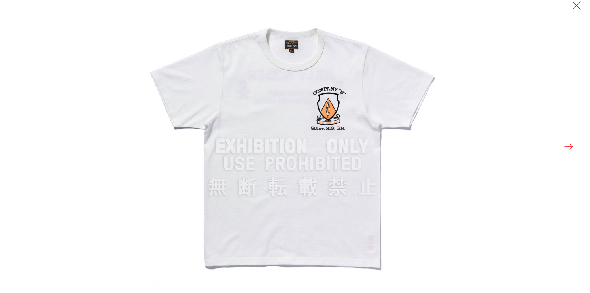
click at [573, 141] on button at bounding box center [568, 146] width 11 height 11
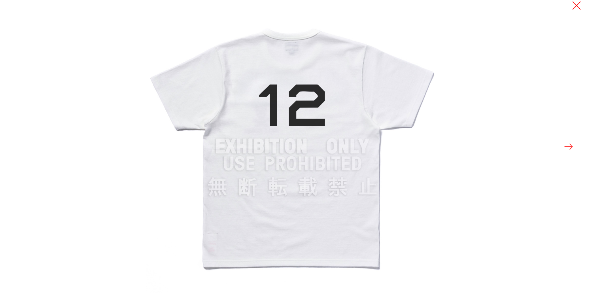
click at [573, 141] on button at bounding box center [568, 146] width 11 height 11
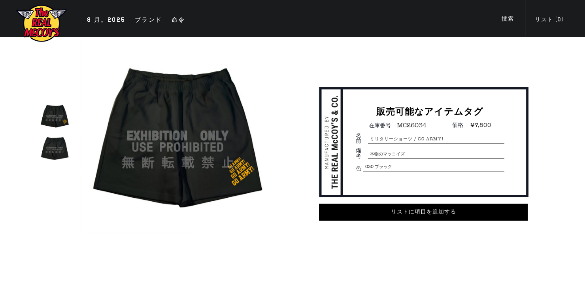
click at [183, 96] on img at bounding box center [178, 136] width 194 height 194
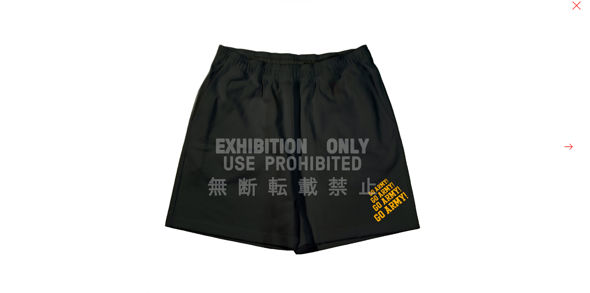
click at [206, 105] on img at bounding box center [292, 146] width 293 height 293
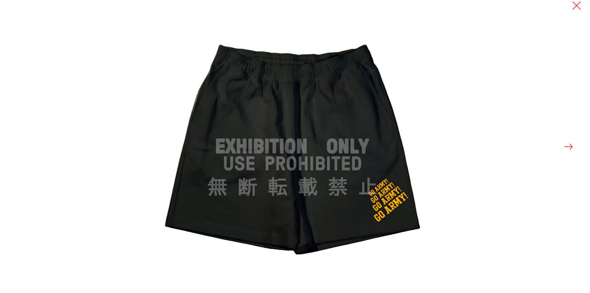
click at [571, 146] on button at bounding box center [568, 146] width 11 height 11
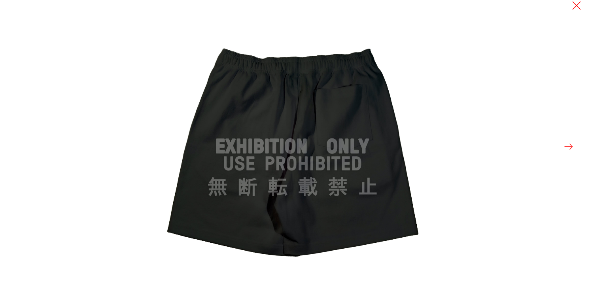
click at [350, 94] on img at bounding box center [292, 146] width 293 height 293
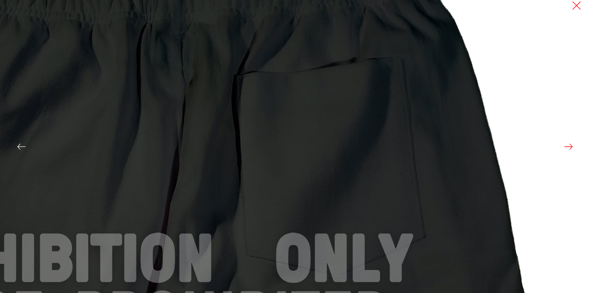
click at [331, 101] on img at bounding box center [164, 259] width 949 height 949
click at [377, 109] on img at bounding box center [164, 259] width 949 height 949
